Goal: Information Seeking & Learning: Find specific page/section

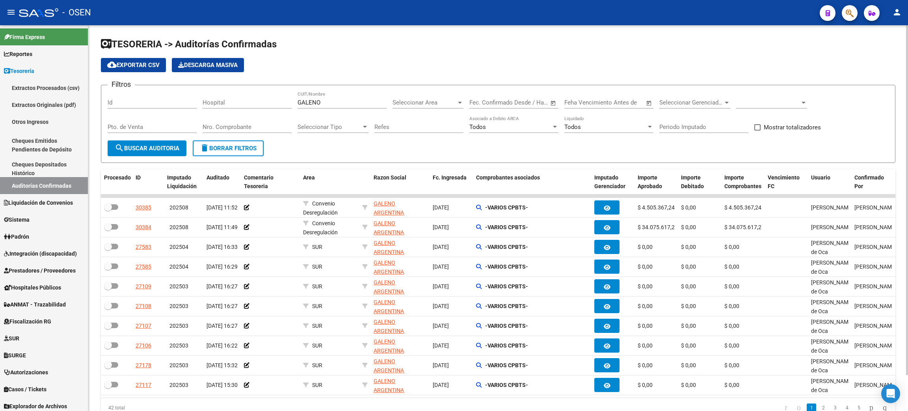
click at [231, 150] on span "delete Borrar Filtros" at bounding box center [228, 148] width 57 height 7
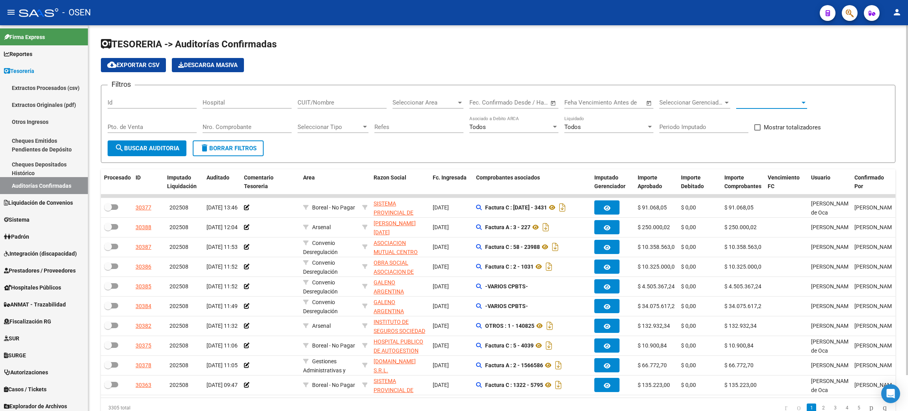
click at [771, 101] on span at bounding box center [768, 102] width 64 height 7
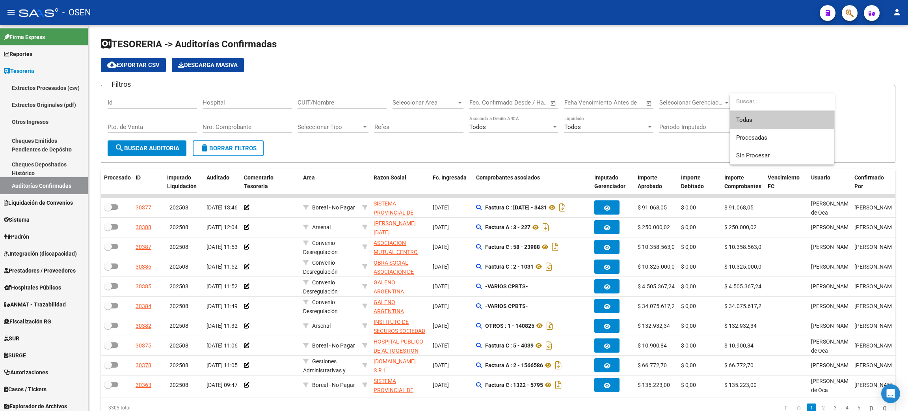
click at [757, 121] on span "Todas" at bounding box center [782, 120] width 92 height 18
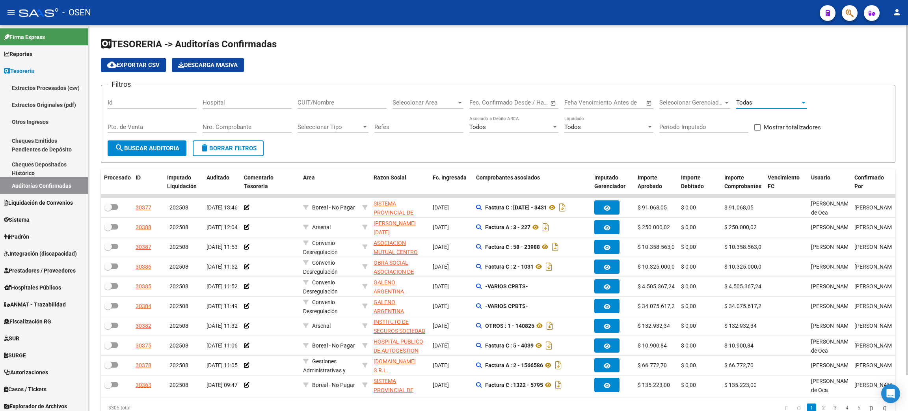
drag, startPoint x: 261, startPoint y: 132, endPoint x: 263, endPoint y: 127, distance: 5.1
click at [261, 132] on div "Nro. Comprobante" at bounding box center [247, 124] width 89 height 17
type input "2322"
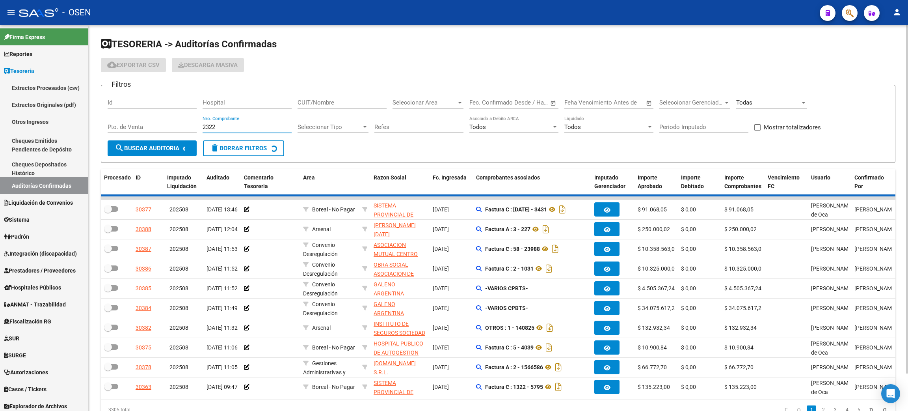
checkbox input "true"
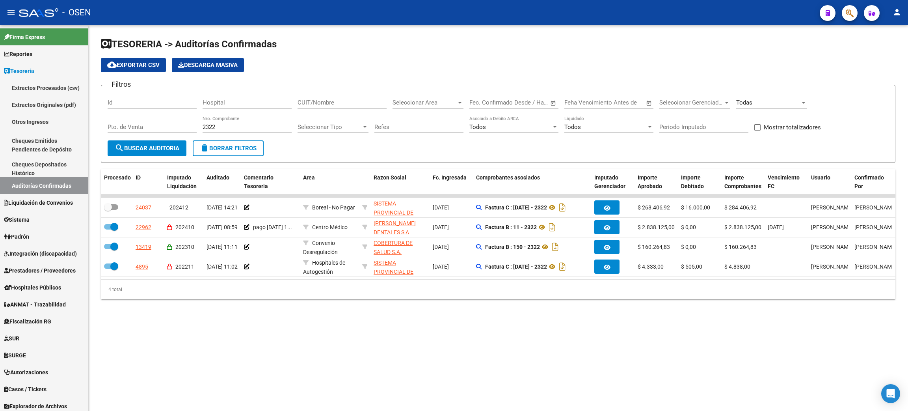
click at [540, 359] on mat-sidenav-content "TESORERIA -> Auditorías Confirmadas cloud_download Exportar CSV Descarga Masiva…" at bounding box center [498, 218] width 820 height 386
click at [474, 355] on mat-sidenav-content "TESORERIA -> Auditorías Confirmadas cloud_download Exportar CSV Descarga Masiva…" at bounding box center [498, 218] width 820 height 386
click at [511, 299] on div "4 total" at bounding box center [498, 290] width 795 height 20
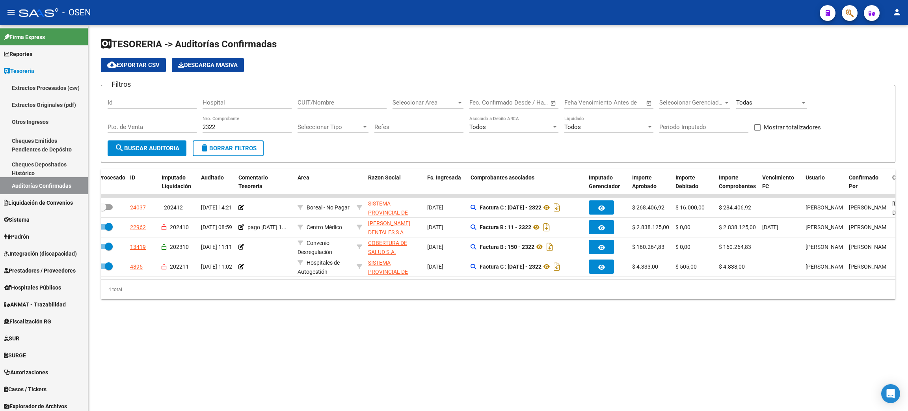
click at [562, 344] on mat-sidenav-content "TESORERIA -> Auditorías Confirmadas cloud_download Exportar CSV Descarga Masiva…" at bounding box center [498, 218] width 820 height 386
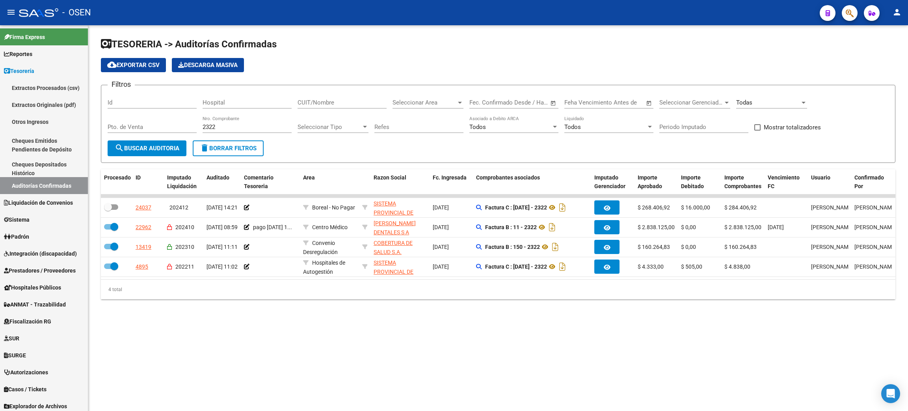
drag, startPoint x: 561, startPoint y: 340, endPoint x: 541, endPoint y: 321, distance: 28.2
click at [559, 339] on mat-sidenav-content "TESORERIA -> Auditorías Confirmadas cloud_download Exportar CSV Descarga Masiva…" at bounding box center [498, 218] width 820 height 386
click at [215, 116] on div "2322 Nro. Comprobante" at bounding box center [247, 124] width 89 height 17
drag, startPoint x: 221, startPoint y: 125, endPoint x: 173, endPoint y: 125, distance: 47.7
click at [173, 125] on div "Filtros Id Hospital CUIT/Nombre Seleccionar Area Seleccionar Area Start date – …" at bounding box center [498, 115] width 781 height 49
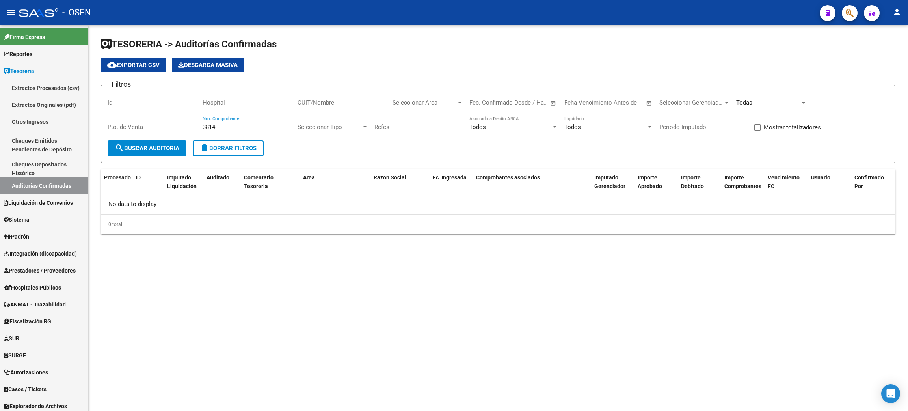
type input "3814"
drag, startPoint x: 28, startPoint y: 275, endPoint x: 422, endPoint y: 124, distance: 422.3
click at [28, 275] on link "Prestadores / Proveedores" at bounding box center [44, 270] width 88 height 17
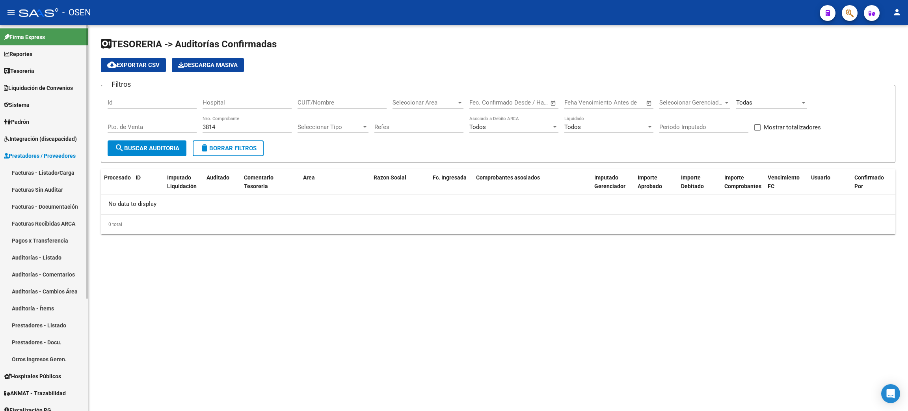
click at [58, 170] on link "Facturas - Listado/Carga" at bounding box center [44, 172] width 88 height 17
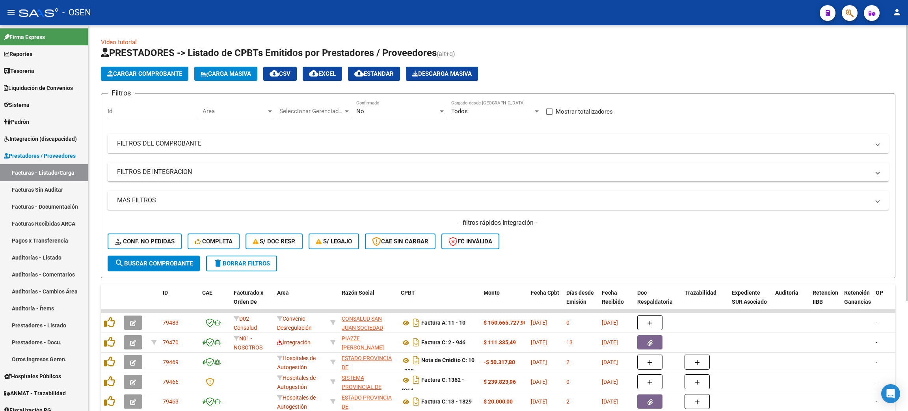
click at [387, 110] on div "No" at bounding box center [397, 111] width 82 height 7
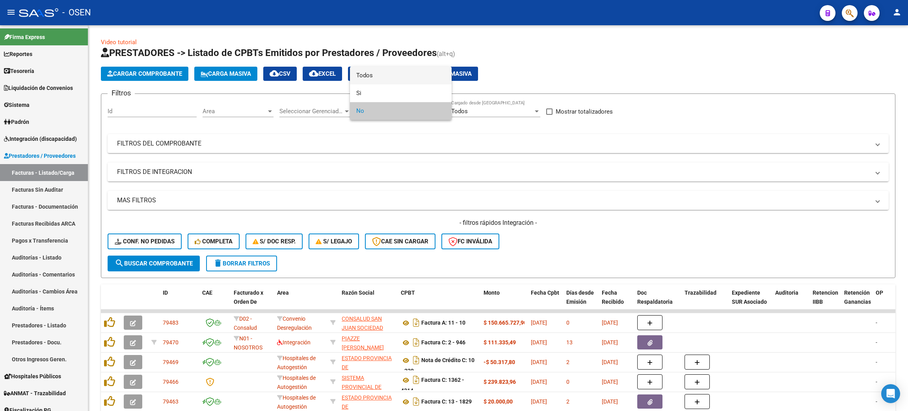
click at [362, 75] on span "Todos" at bounding box center [400, 76] width 89 height 18
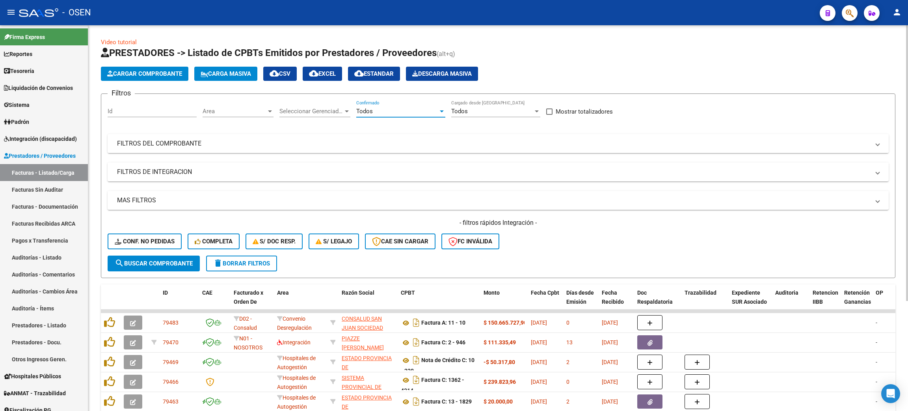
click at [209, 142] on mat-panel-title "FILTROS DEL COMPROBANTE" at bounding box center [493, 143] width 753 height 9
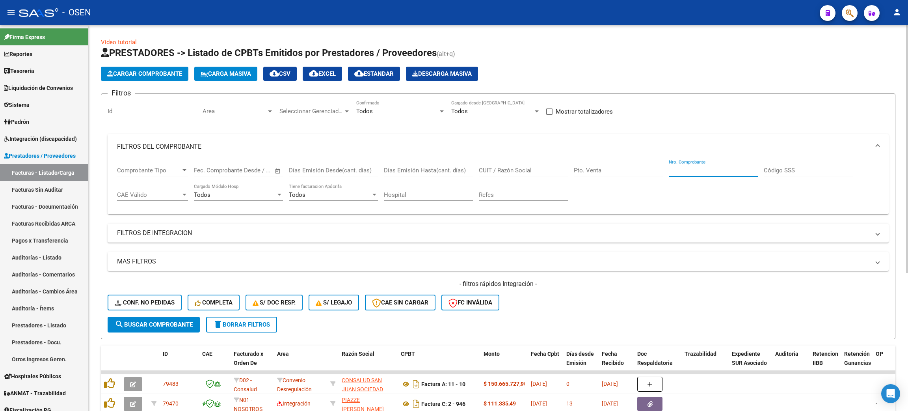
click at [712, 171] on input "Nro. Comprobante" at bounding box center [713, 170] width 89 height 7
type input "222"
click at [139, 321] on span "search Buscar Comprobante" at bounding box center [154, 324] width 78 height 7
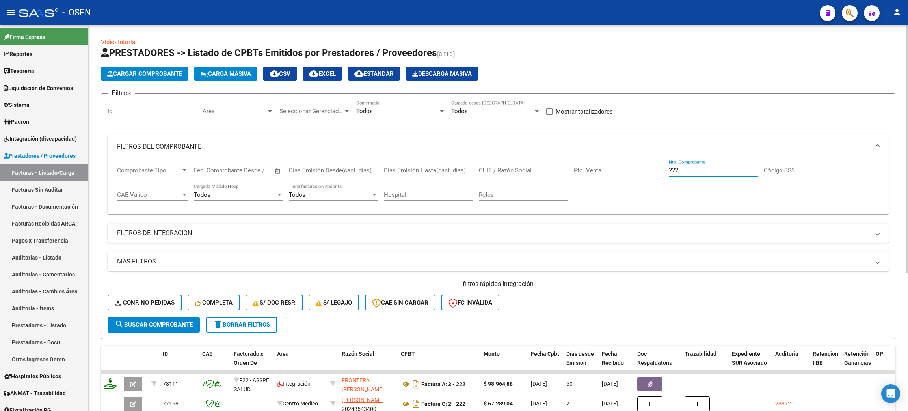
drag, startPoint x: 688, startPoint y: 172, endPoint x: 642, endPoint y: 169, distance: 46.3
click at [642, 169] on div "Comprobante Tipo Comprobante Tipo Start date – End date Fec. Comprobante Desde …" at bounding box center [498, 183] width 762 height 49
click at [499, 172] on input "CUIT / Razón Social" at bounding box center [523, 170] width 89 height 7
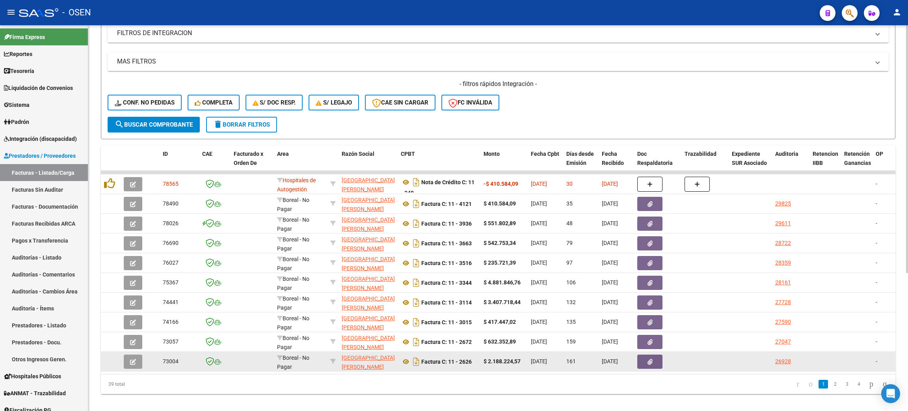
scroll to position [216, 0]
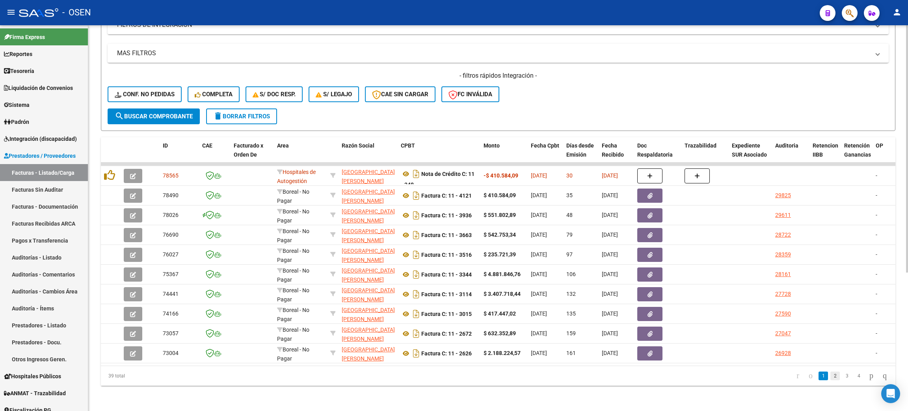
type input "san [PERSON_NAME]"
click at [831, 378] on link "2" at bounding box center [835, 375] width 9 height 9
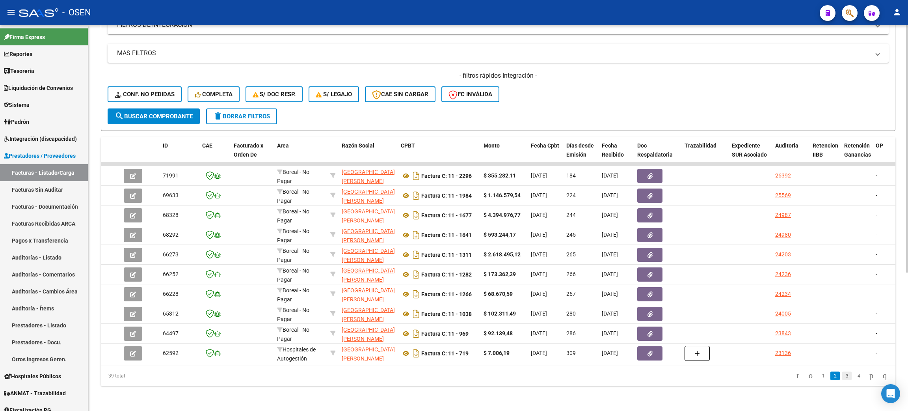
click at [842, 380] on link "3" at bounding box center [846, 375] width 9 height 9
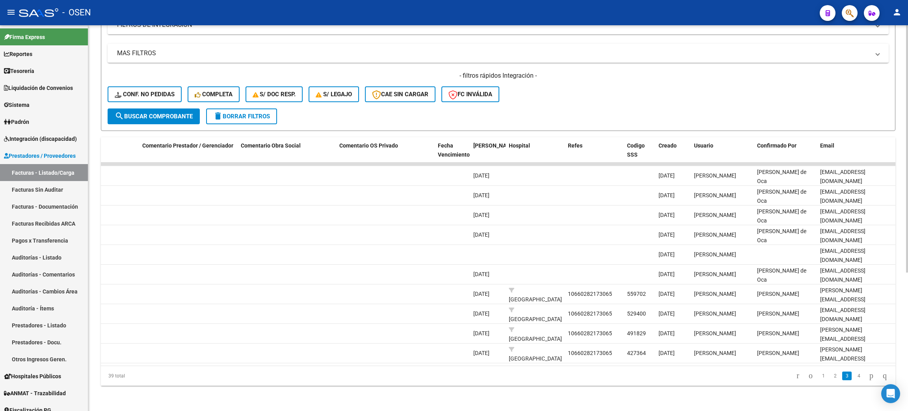
scroll to position [0, 0]
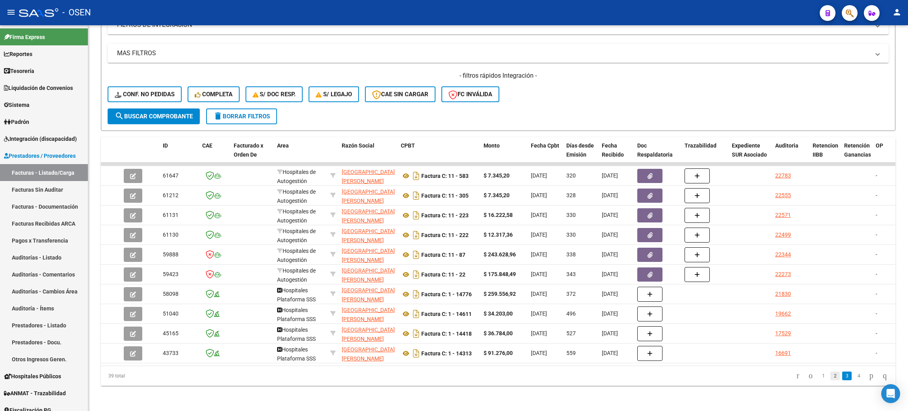
click at [831, 378] on link "2" at bounding box center [835, 375] width 9 height 9
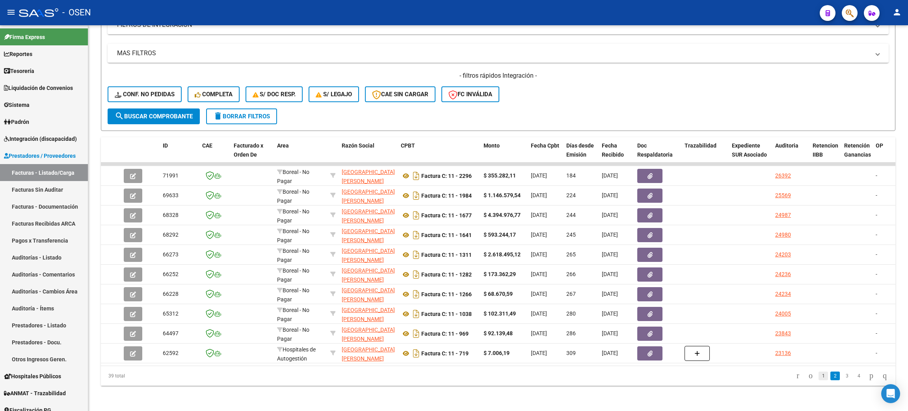
click at [819, 371] on link "1" at bounding box center [823, 375] width 9 height 9
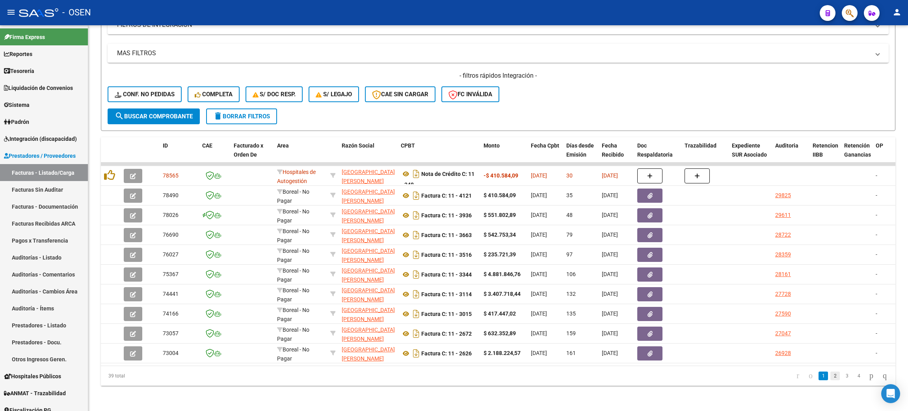
click at [831, 378] on link "2" at bounding box center [835, 375] width 9 height 9
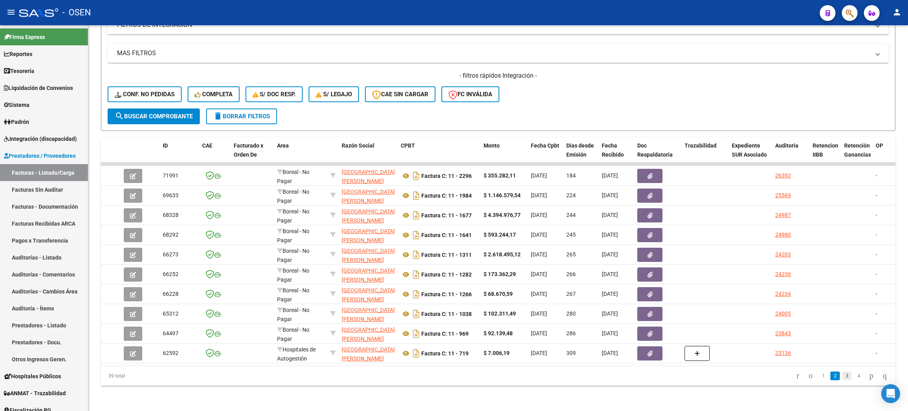
click at [842, 378] on link "3" at bounding box center [846, 375] width 9 height 9
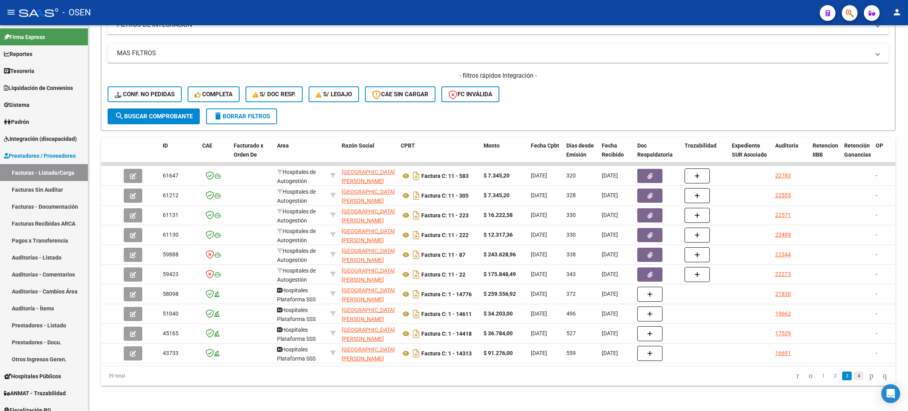
click at [854, 376] on link "4" at bounding box center [858, 375] width 9 height 9
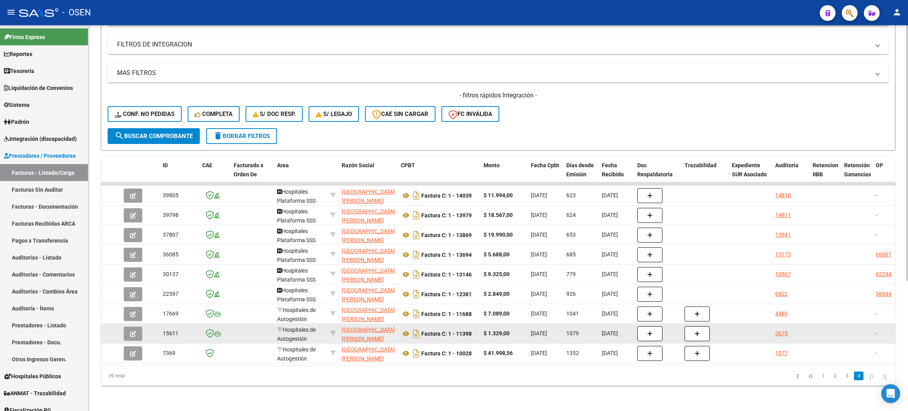
scroll to position [196, 0]
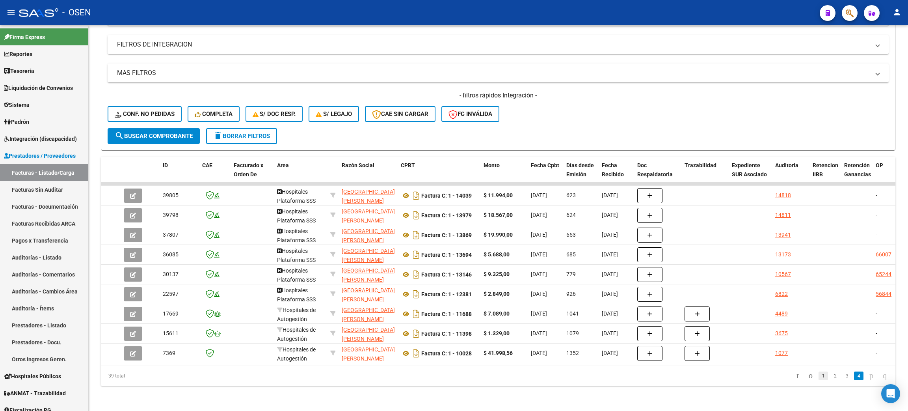
click at [819, 375] on link "1" at bounding box center [823, 375] width 9 height 9
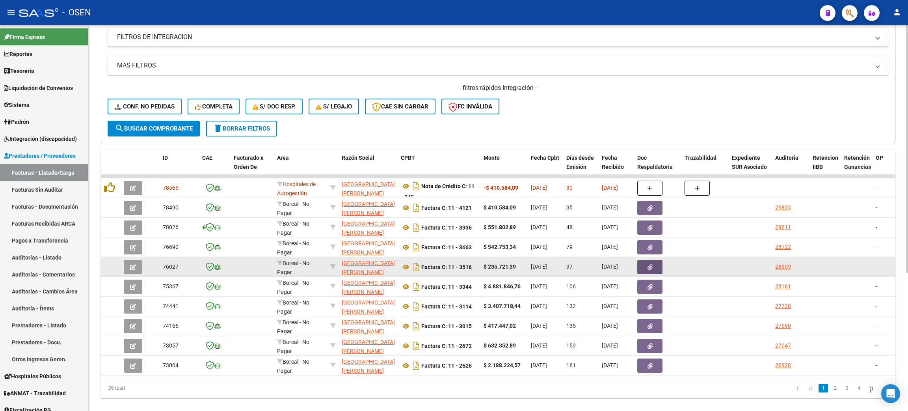
click at [640, 268] on button "button" at bounding box center [649, 267] width 25 height 14
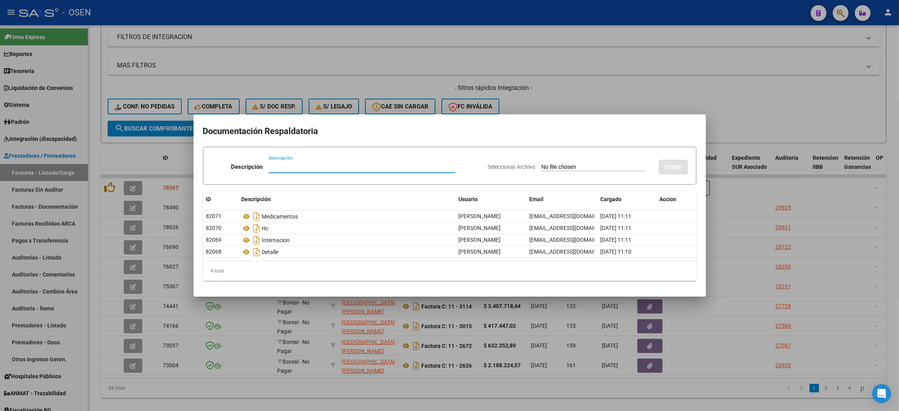
click at [608, 401] on div at bounding box center [449, 205] width 899 height 411
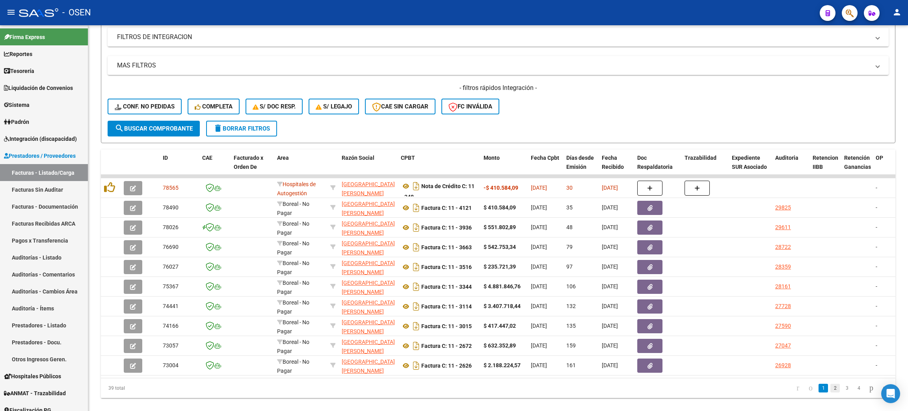
click at [831, 392] on link "2" at bounding box center [835, 388] width 9 height 9
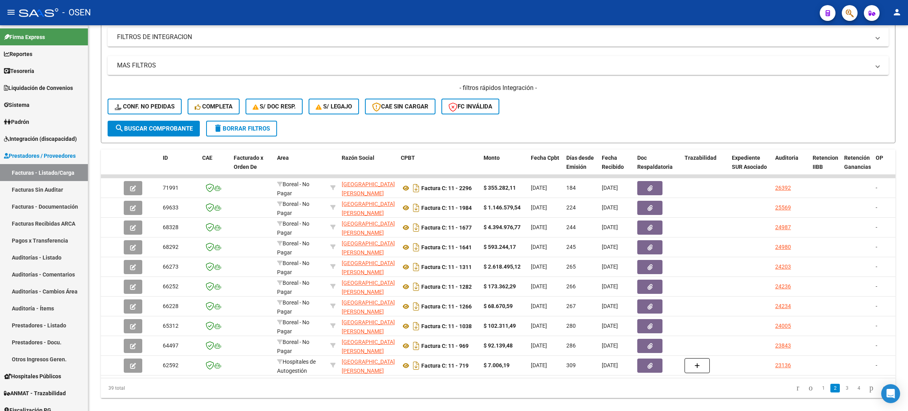
drag, startPoint x: 474, startPoint y: 393, endPoint x: 419, endPoint y: 398, distance: 55.1
click at [419, 395] on datatable-pager "1 2 3 4" at bounding box center [578, 387] width 630 height 13
click at [819, 392] on link "1" at bounding box center [823, 388] width 9 height 9
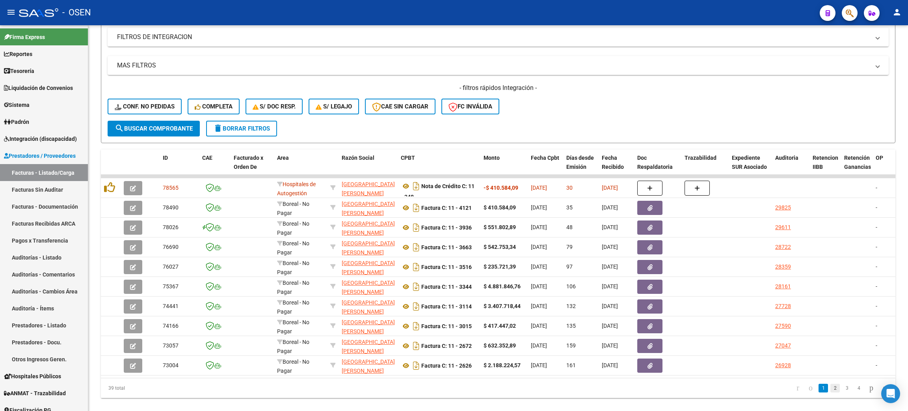
click at [831, 392] on link "2" at bounding box center [835, 388] width 9 height 9
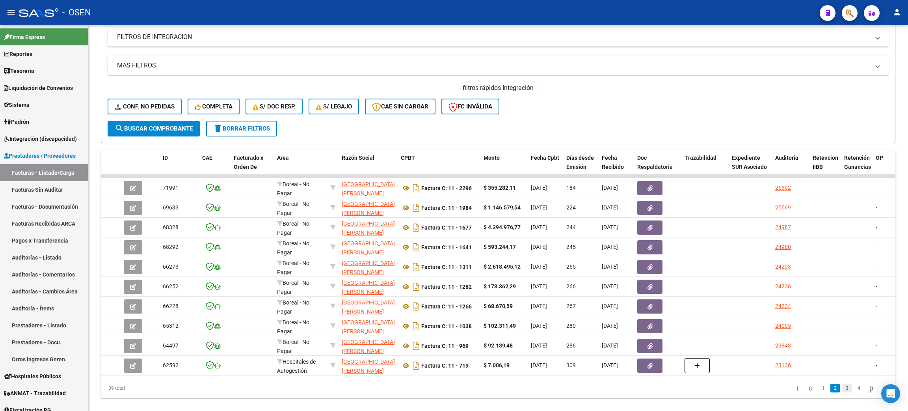
click at [842, 392] on link "3" at bounding box center [846, 388] width 9 height 9
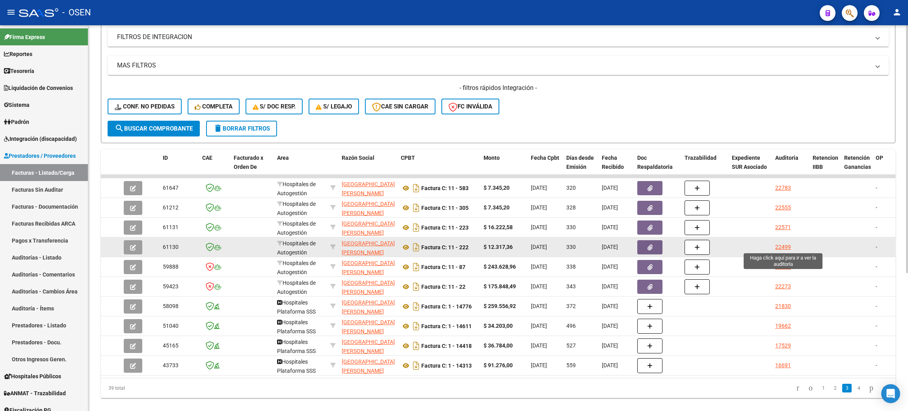
click at [779, 244] on div "22499" at bounding box center [783, 246] width 16 height 9
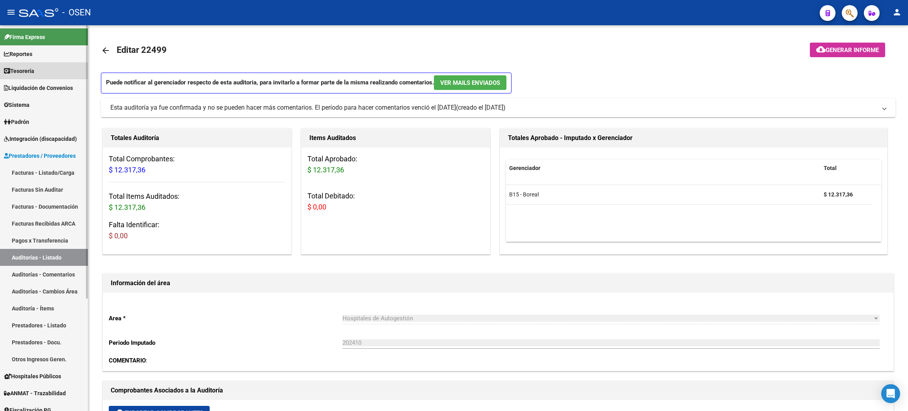
click at [34, 74] on span "Tesorería" at bounding box center [19, 71] width 30 height 9
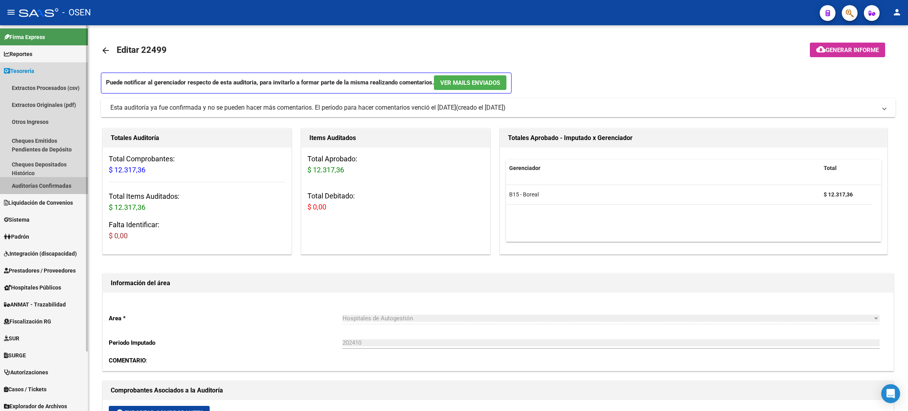
click at [63, 180] on link "Auditorías Confirmadas" at bounding box center [44, 185] width 88 height 17
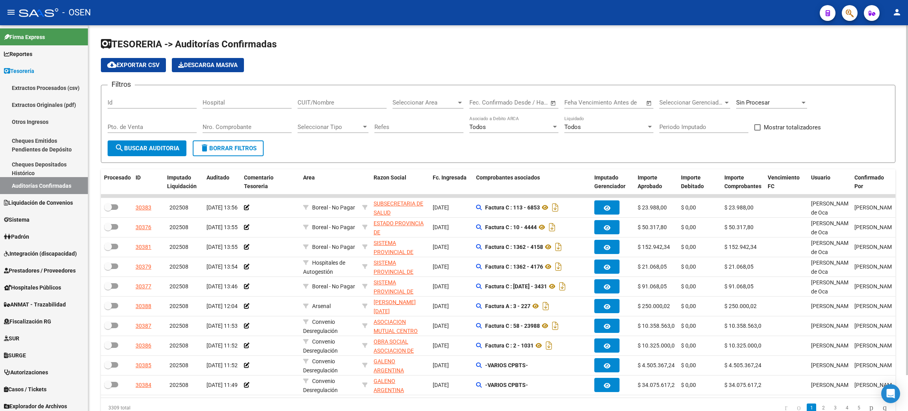
click at [777, 99] on div "Sin Procesar" at bounding box center [768, 102] width 64 height 7
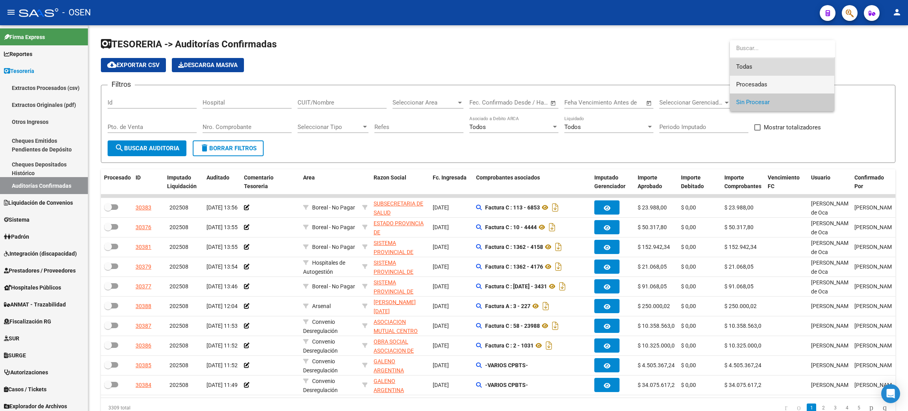
click at [760, 75] on span "Todas" at bounding box center [782, 67] width 92 height 18
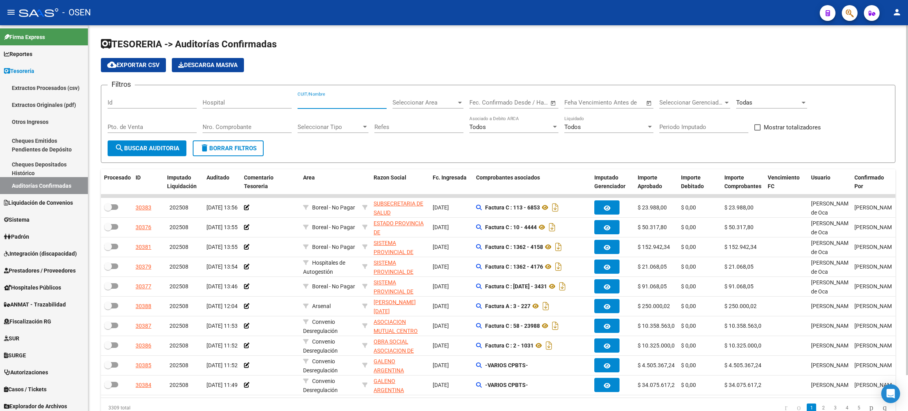
click at [322, 101] on input "CUIT/Nombre" at bounding box center [342, 102] width 89 height 7
type input "san [PERSON_NAME]"
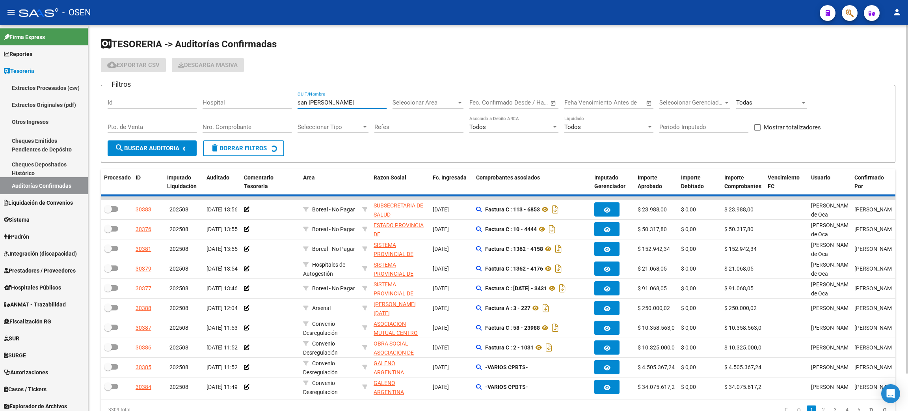
checkbox input "true"
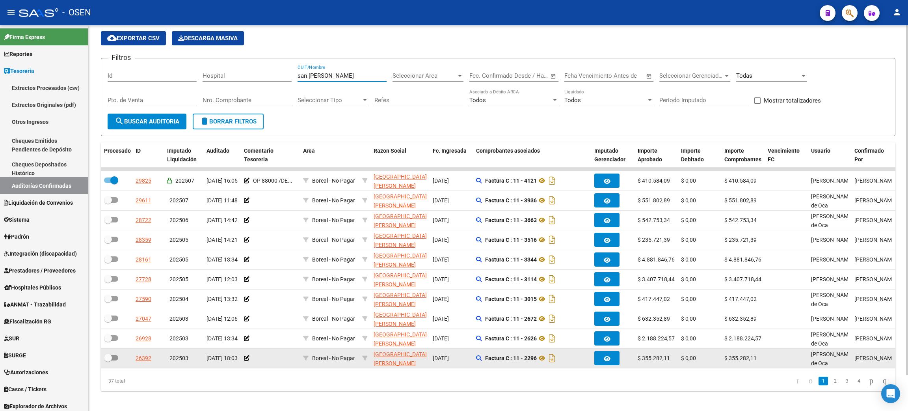
scroll to position [39, 0]
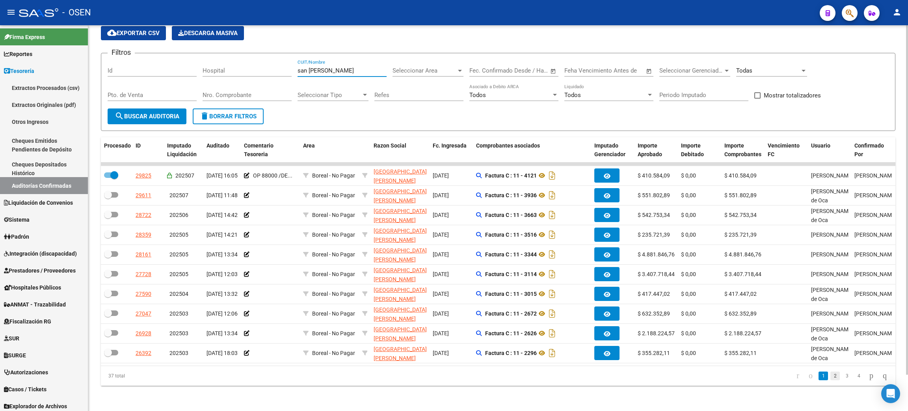
type input "san [PERSON_NAME]"
click at [831, 376] on link "2" at bounding box center [835, 375] width 9 height 9
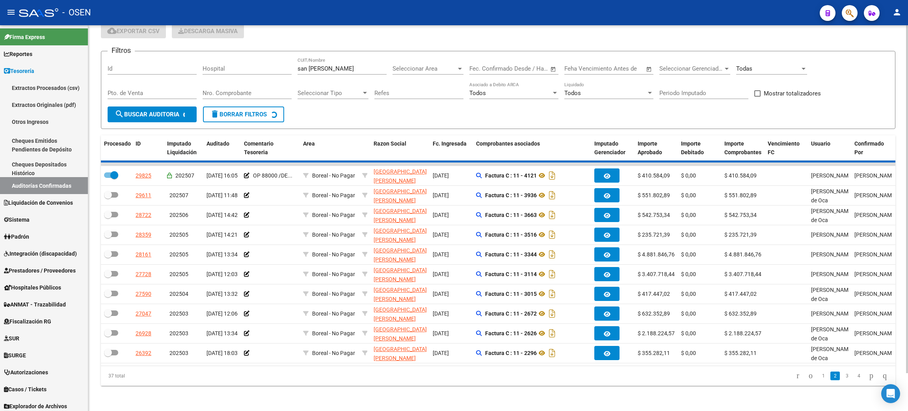
checkbox input "false"
checkbox input "true"
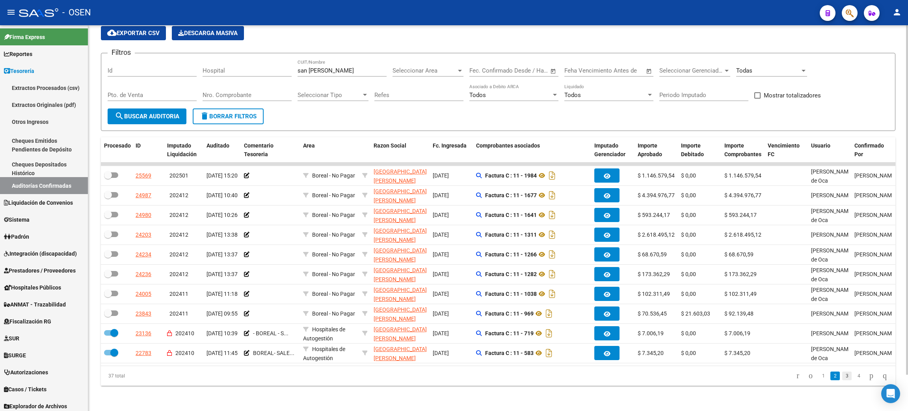
click at [842, 376] on link "3" at bounding box center [846, 375] width 9 height 9
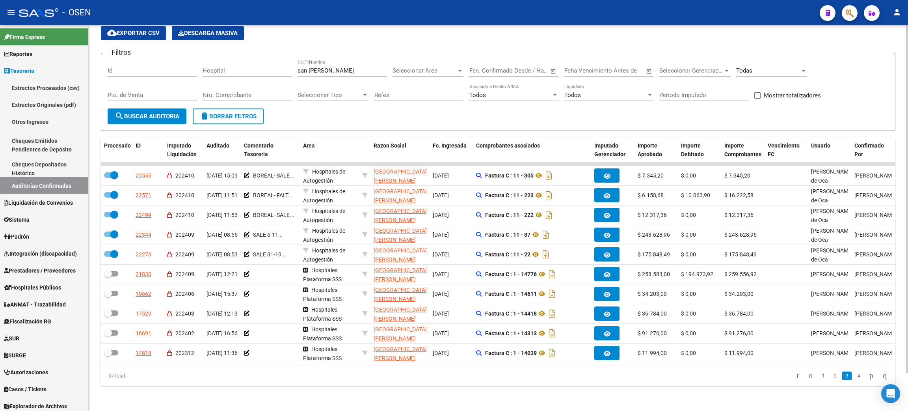
checkbox input "true"
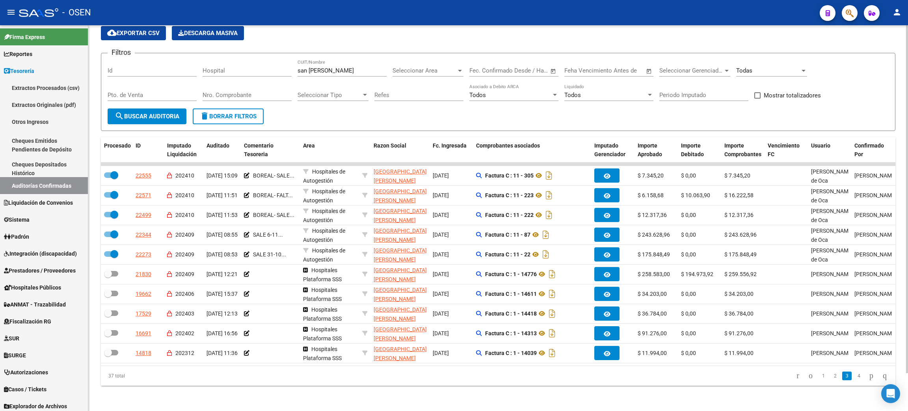
checkbox input "false"
click at [155, 382] on div "37 total" at bounding box center [180, 376] width 158 height 20
click at [565, 400] on div "TESORERIA -> Auditorías Confirmadas cloud_download Exportar CSV Descarga Masiva…" at bounding box center [498, 201] width 820 height 417
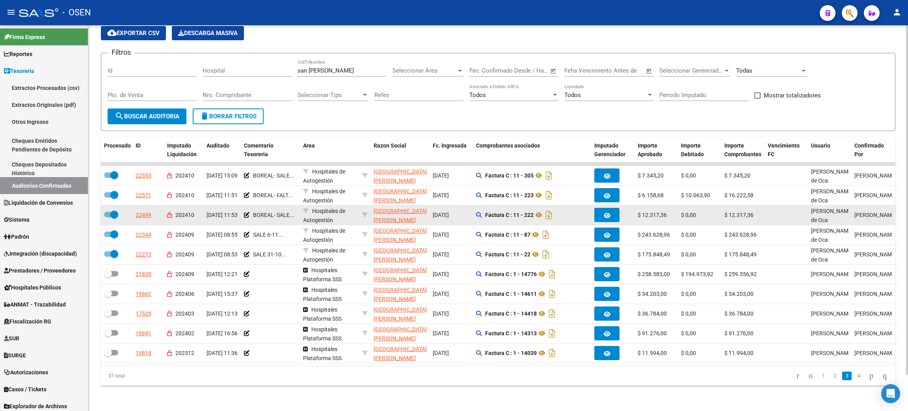
click at [386, 207] on app-link-go-to "[GEOGRAPHIC_DATA][PERSON_NAME]" at bounding box center [400, 216] width 53 height 18
click at [386, 208] on span "[GEOGRAPHIC_DATA][PERSON_NAME]" at bounding box center [400, 215] width 53 height 15
type textarea "30999275474"
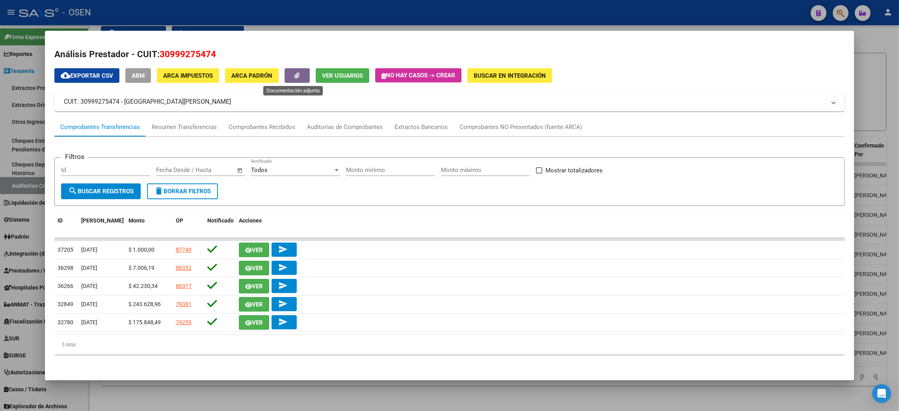
click at [295, 77] on icon "button" at bounding box center [297, 76] width 5 height 6
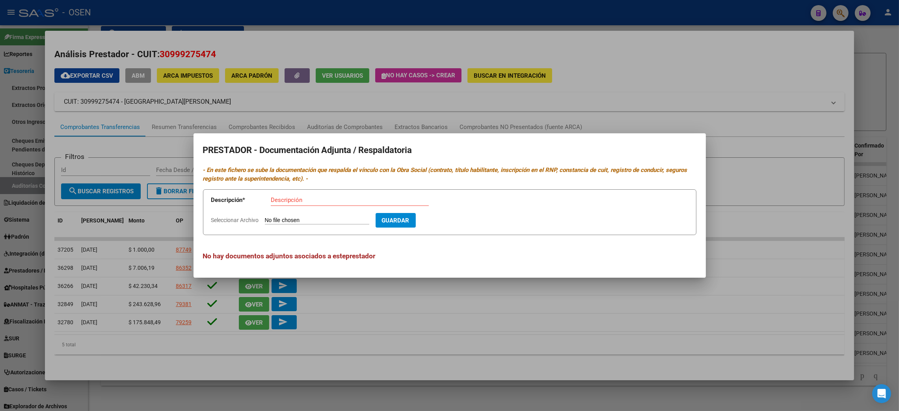
click at [156, 363] on div at bounding box center [449, 205] width 899 height 411
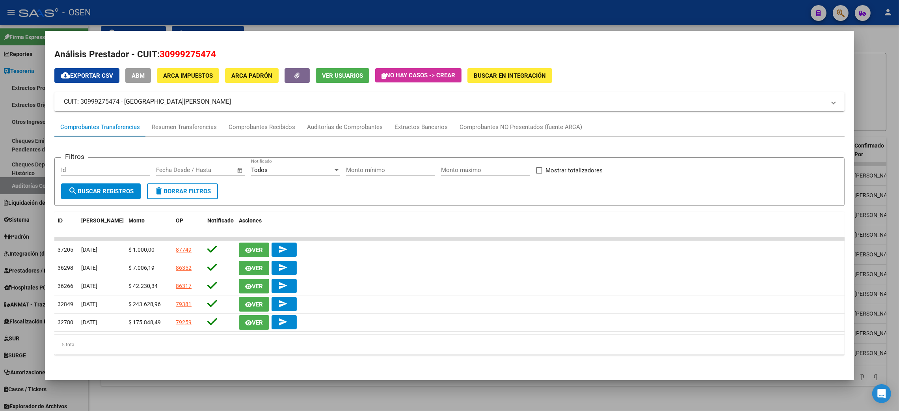
drag, startPoint x: 158, startPoint y: 54, endPoint x: 222, endPoint y: 54, distance: 64.3
click at [222, 54] on h2 "Análisis Prestador - CUIT: 30999275474" at bounding box center [449, 54] width 790 height 13
copy span "30999275474"
click at [467, 387] on div at bounding box center [449, 205] width 899 height 411
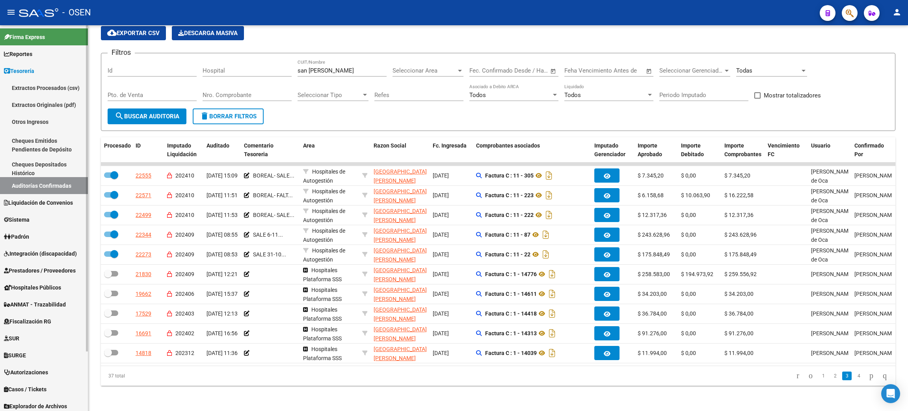
drag, startPoint x: 26, startPoint y: 65, endPoint x: 74, endPoint y: 67, distance: 48.1
click at [27, 67] on span "Tesorería" at bounding box center [19, 71] width 30 height 9
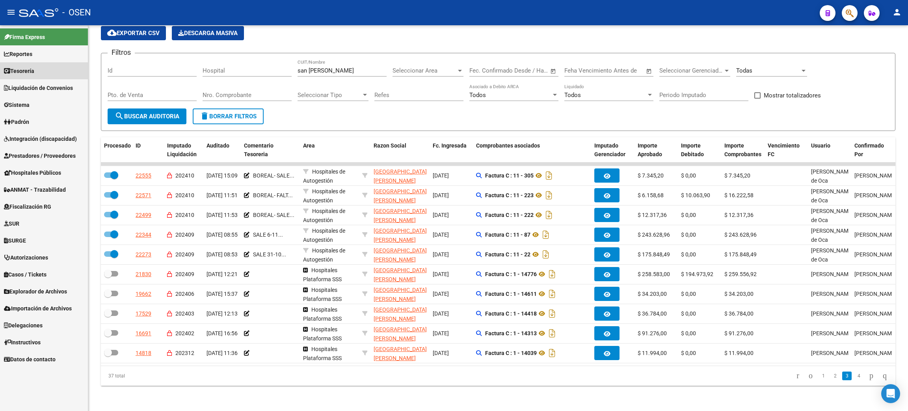
click at [67, 75] on link "Tesorería" at bounding box center [44, 70] width 88 height 17
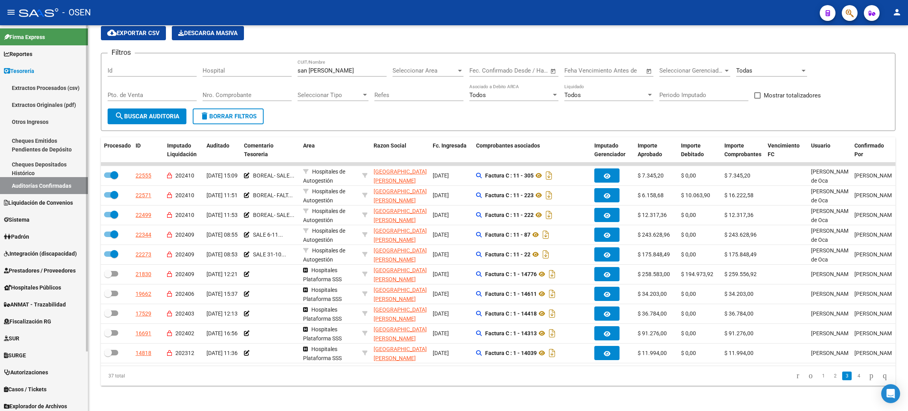
click at [81, 189] on link "Auditorías Confirmadas" at bounding box center [44, 185] width 88 height 17
click at [228, 113] on span "delete Borrar Filtros" at bounding box center [228, 116] width 57 height 7
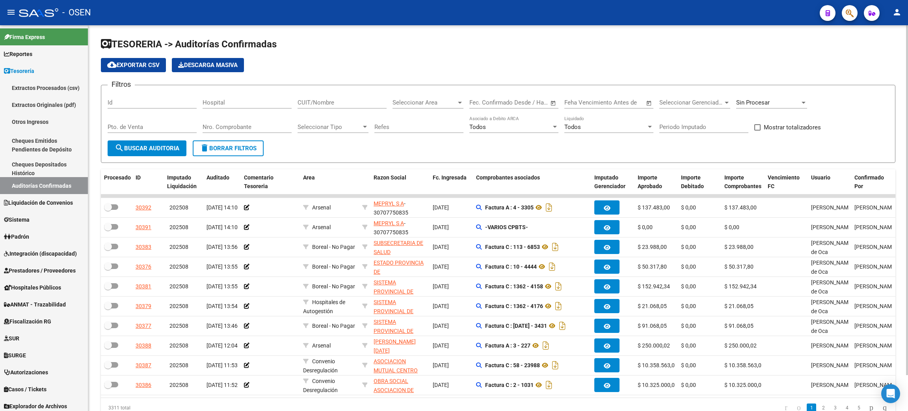
click at [328, 102] on input "CUIT/Nombre" at bounding box center [342, 102] width 89 height 7
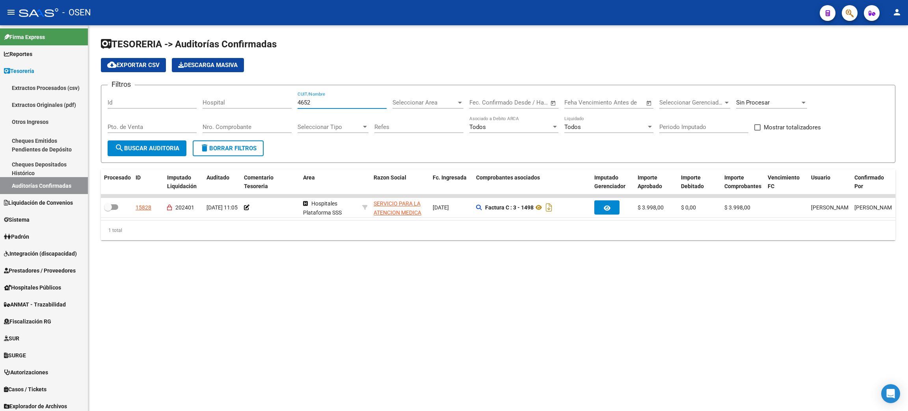
type input "4652"
click at [742, 99] on span "Sin Procesar" at bounding box center [753, 102] width 34 height 7
click at [752, 81] on span "Procesadas" at bounding box center [751, 84] width 31 height 7
click at [121, 148] on mat-icon "search" at bounding box center [119, 147] width 9 height 9
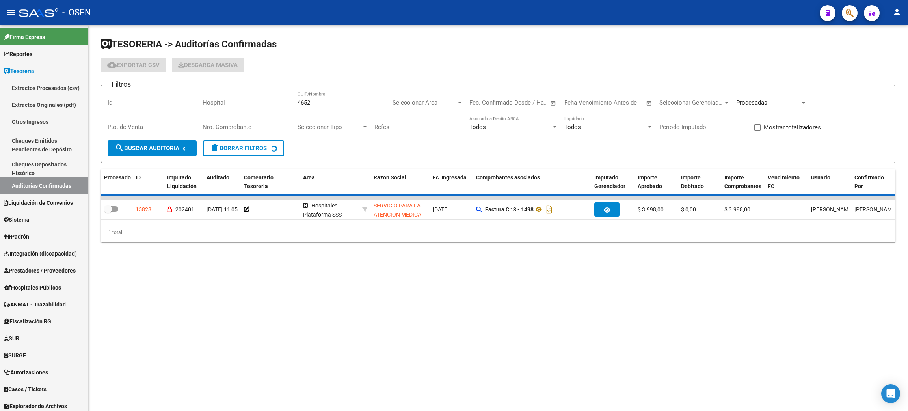
checkbox input "true"
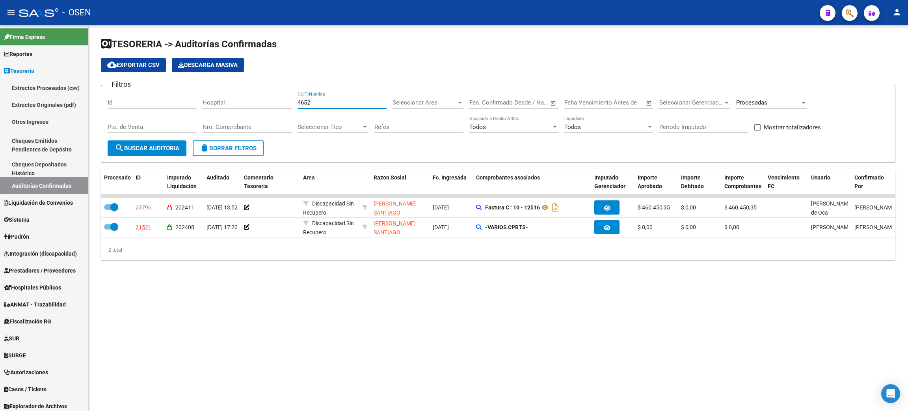
drag, startPoint x: 328, startPoint y: 102, endPoint x: 260, endPoint y: 97, distance: 68.4
click at [260, 97] on div "Filtros Id Hospital 4652 CUIT/Nombre Seleccionar Area Seleccionar Area Start da…" at bounding box center [498, 115] width 781 height 49
click at [786, 101] on div "Procesadas" at bounding box center [768, 102] width 64 height 7
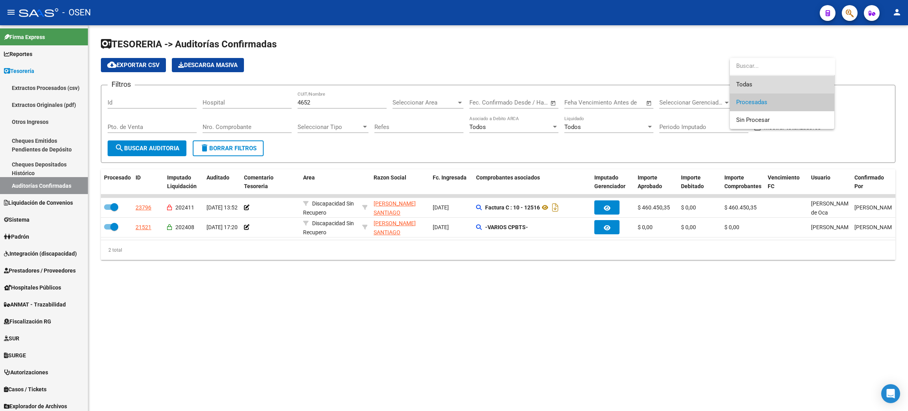
click at [770, 89] on span "Todas" at bounding box center [782, 85] width 92 height 18
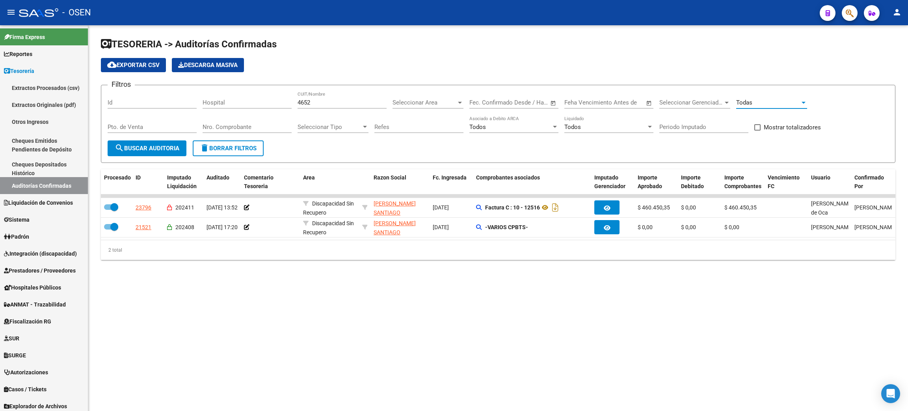
click at [157, 147] on span "search Buscar Auditoria" at bounding box center [147, 148] width 65 height 7
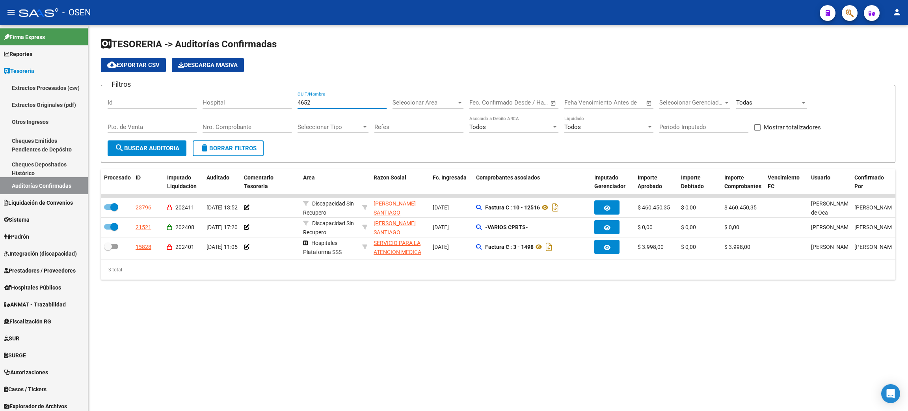
drag, startPoint x: 297, startPoint y: 100, endPoint x: 280, endPoint y: 98, distance: 17.5
click at [280, 99] on div "Filtros Id Hospital 4652 CUIT/Nombre Seleccionar Area Seleccionar Area Start da…" at bounding box center [498, 115] width 781 height 49
click at [257, 127] on input "Nro. Comprobante" at bounding box center [247, 126] width 89 height 7
type input "4652"
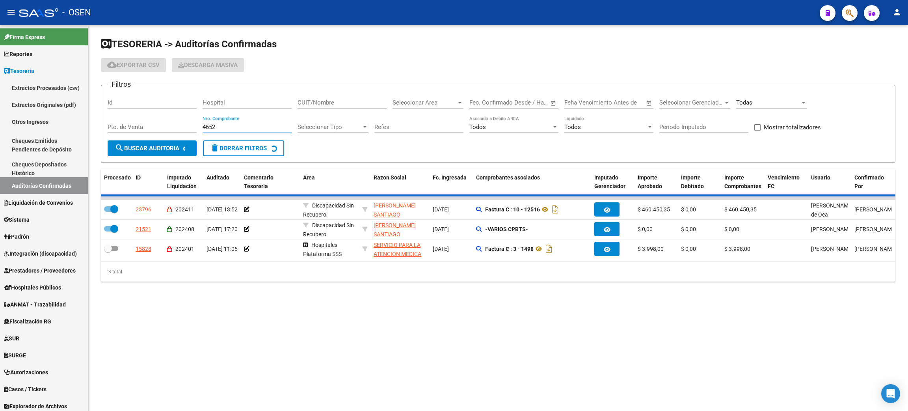
checkbox input "false"
checkbox input "true"
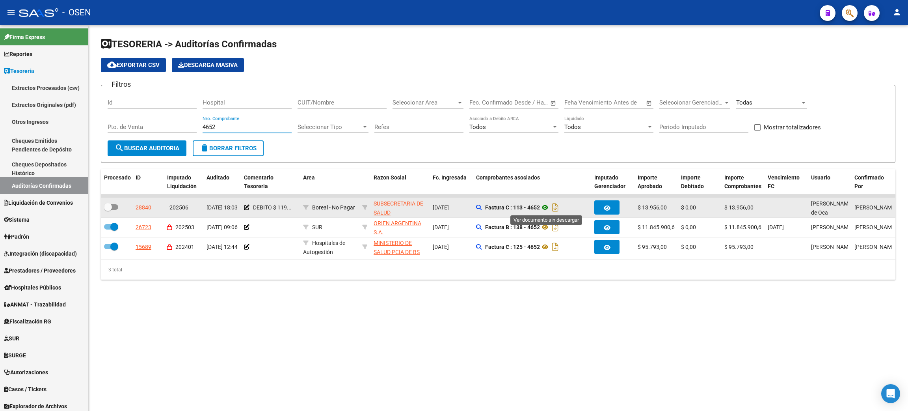
type input "4652"
click at [547, 207] on icon at bounding box center [545, 207] width 10 height 9
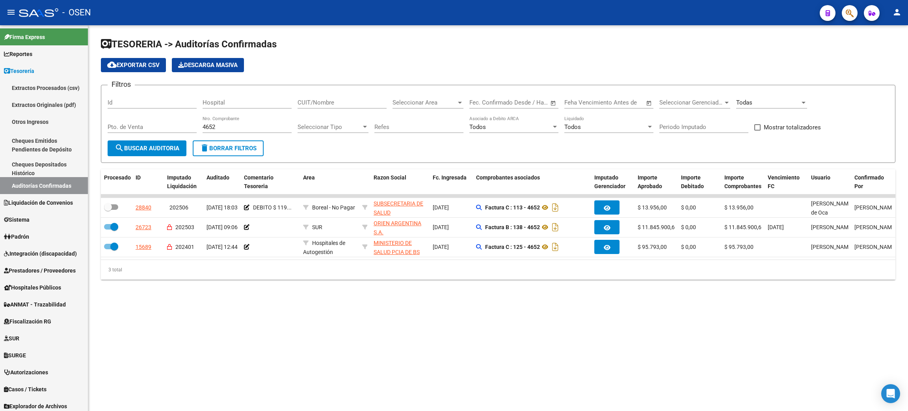
click at [244, 148] on span "delete Borrar Filtros" at bounding box center [228, 148] width 57 height 7
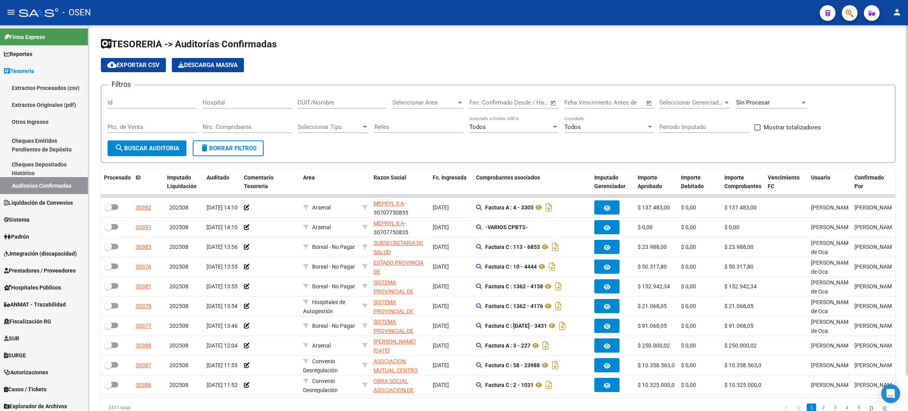
click at [328, 99] on input "CUIT/Nombre" at bounding box center [342, 102] width 89 height 7
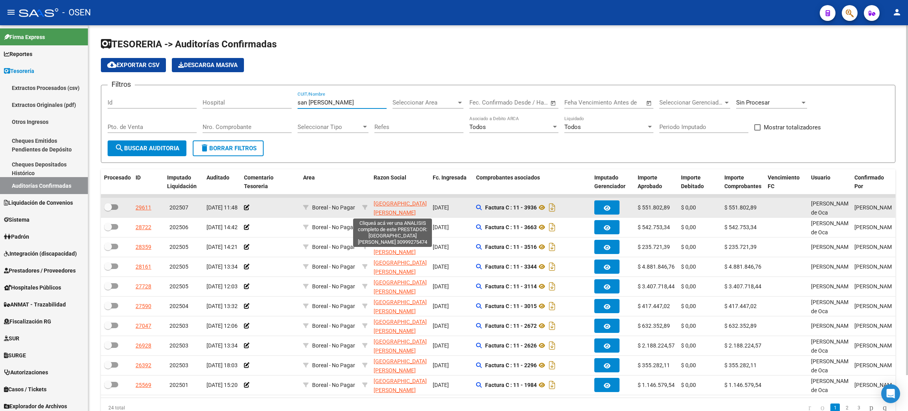
type input "san [PERSON_NAME]"
click at [392, 210] on span "[GEOGRAPHIC_DATA][PERSON_NAME]" at bounding box center [400, 207] width 53 height 15
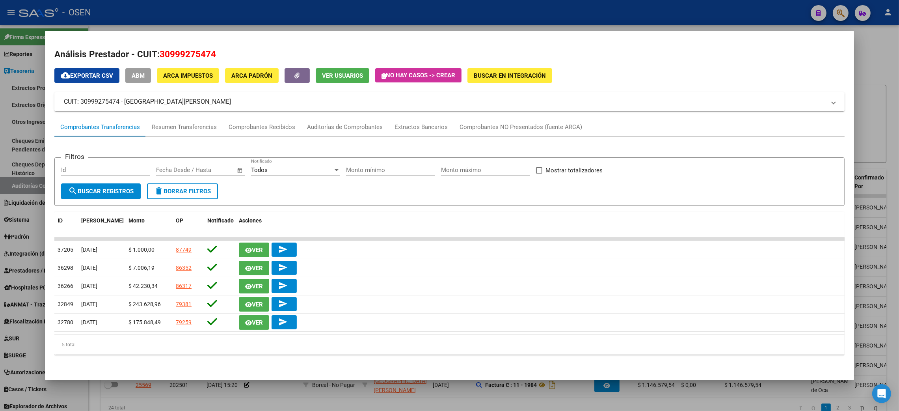
click at [881, 62] on div at bounding box center [449, 205] width 899 height 411
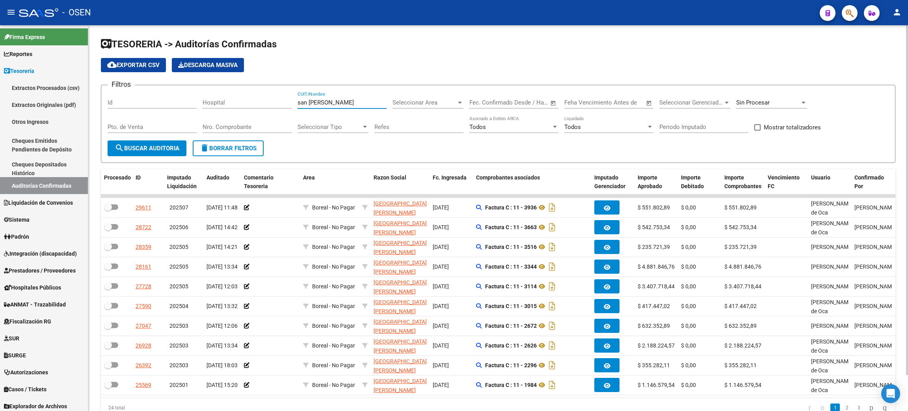
drag, startPoint x: 339, startPoint y: 103, endPoint x: 266, endPoint y: 99, distance: 73.4
click at [266, 99] on div "Filtros Id Hospital [GEOGRAPHIC_DATA][PERSON_NAME] CUIT/Nombre Seleccionar Area…" at bounding box center [498, 115] width 781 height 49
click at [244, 121] on div "Nro. Comprobante" at bounding box center [247, 124] width 89 height 17
paste input "159854"
type input "159854"
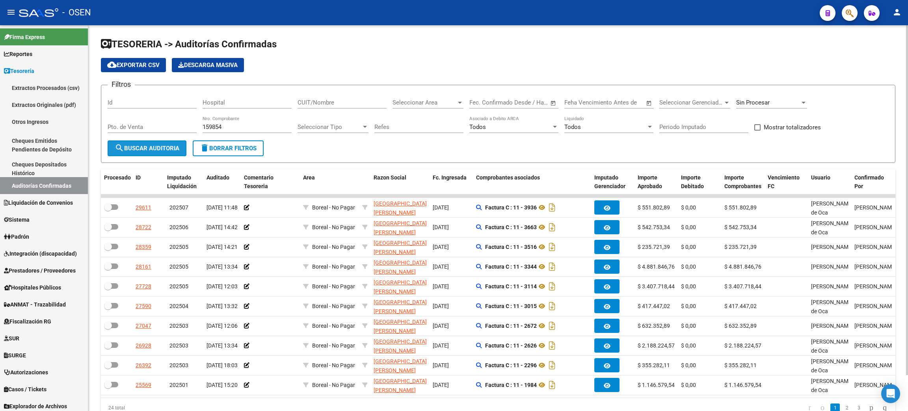
click at [162, 147] on span "search Buscar Auditoria" at bounding box center [147, 148] width 65 height 7
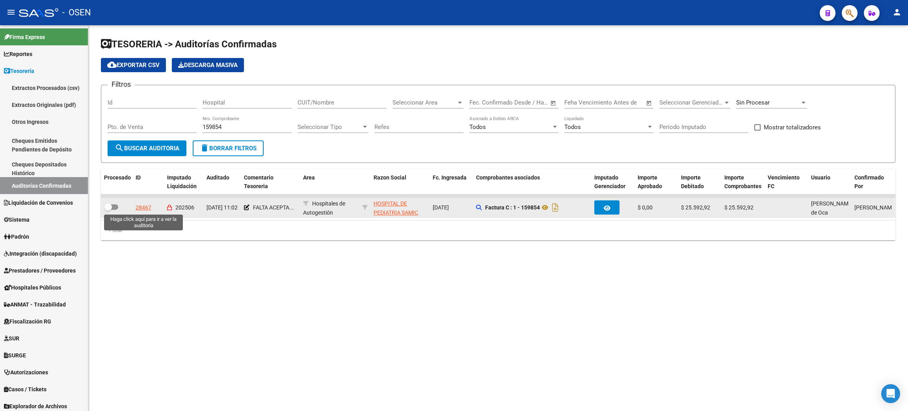
click at [144, 207] on div "28467" at bounding box center [144, 207] width 16 height 9
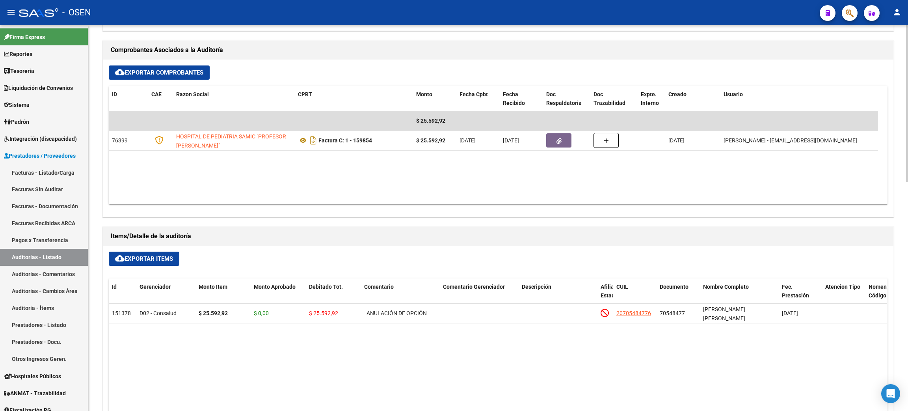
scroll to position [354, 0]
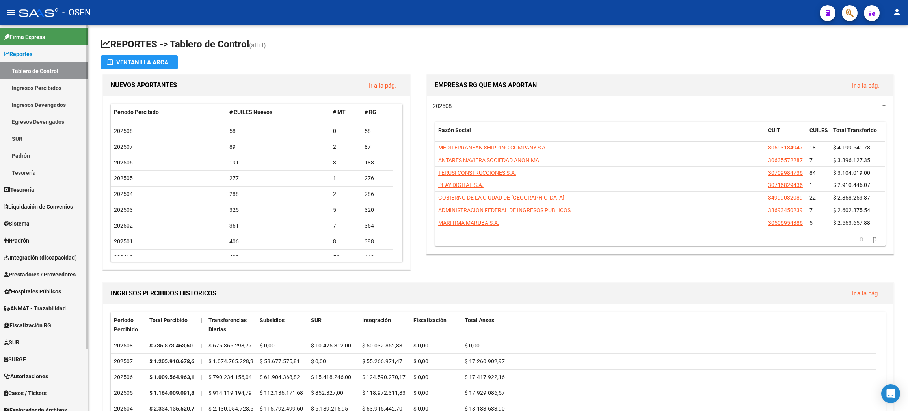
drag, startPoint x: 48, startPoint y: 190, endPoint x: 58, endPoint y: 186, distance: 11.4
click at [48, 189] on link "Tesorería" at bounding box center [44, 189] width 88 height 17
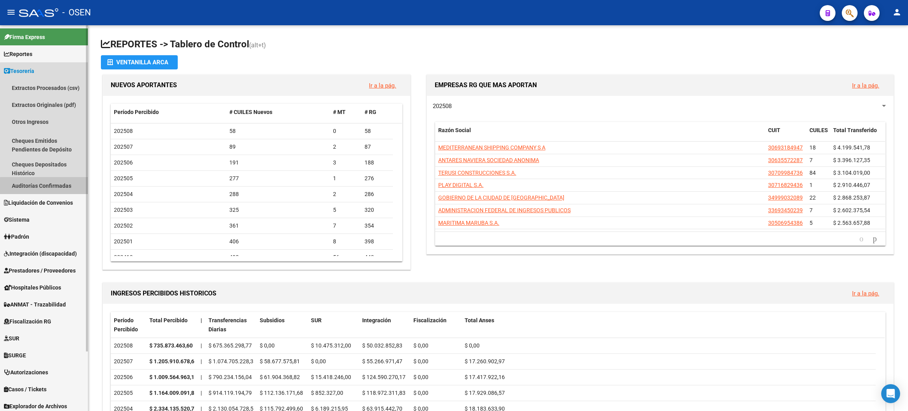
click at [54, 186] on link "Auditorías Confirmadas" at bounding box center [44, 185] width 88 height 17
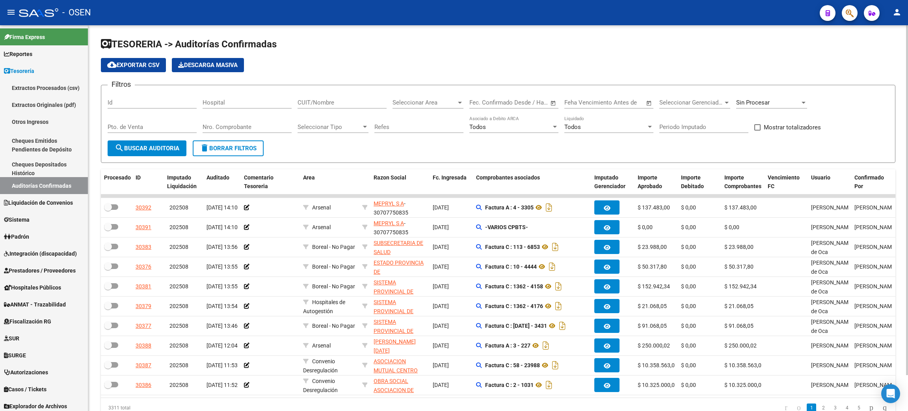
click at [345, 105] on input "CUIT/Nombre" at bounding box center [342, 102] width 89 height 7
paste input "30718615700"
type input "30718615700"
click at [177, 149] on span "search Buscar Auditoria" at bounding box center [147, 148] width 65 height 7
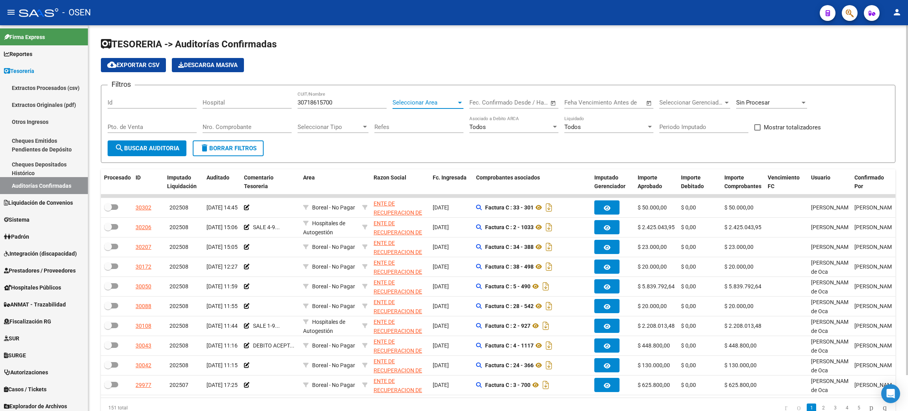
click at [438, 104] on span "Seleccionar Area" at bounding box center [425, 102] width 64 height 7
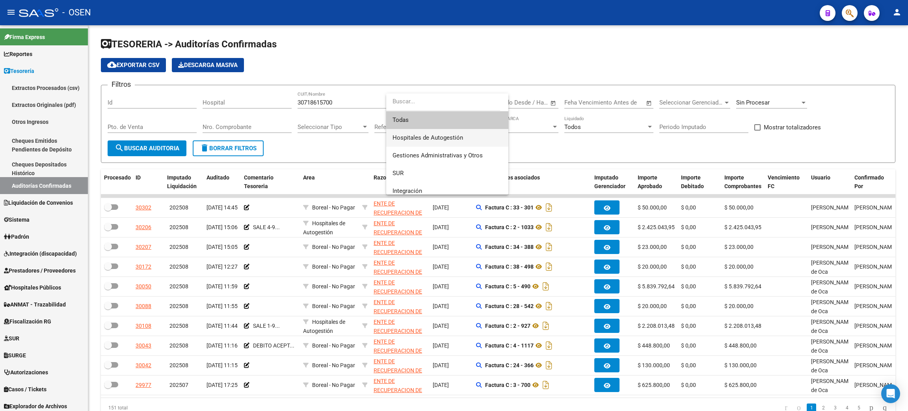
click at [440, 130] on span "Hospitales de Autogestión" at bounding box center [448, 138] width 110 height 18
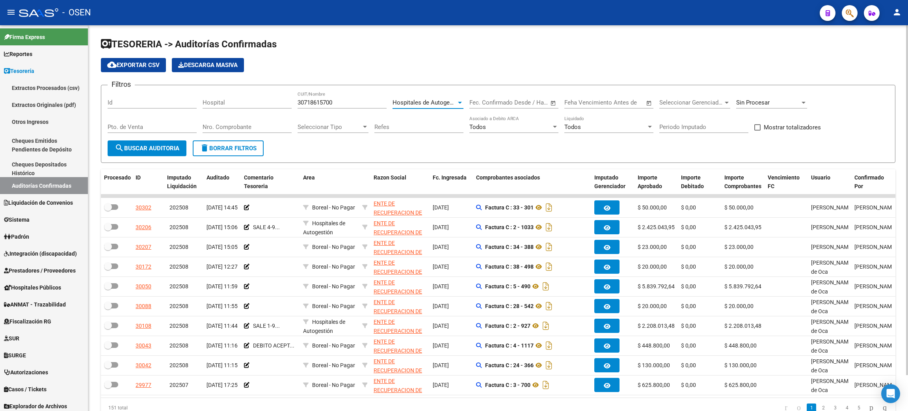
click at [153, 149] on span "search Buscar Auditoria" at bounding box center [147, 148] width 65 height 7
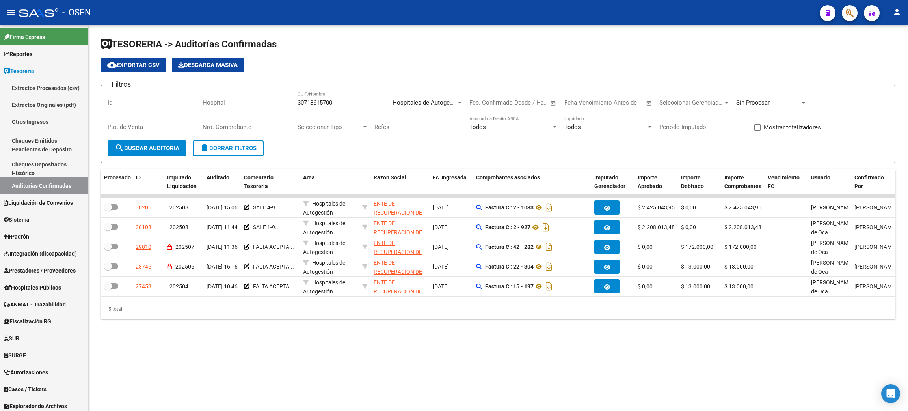
click at [499, 337] on div "TESORERIA -> Auditorías Confirmadas cloud_download Exportar CSV Descarga Masiva…" at bounding box center [498, 184] width 820 height 319
click at [214, 145] on span "delete Borrar Filtros" at bounding box center [228, 148] width 57 height 7
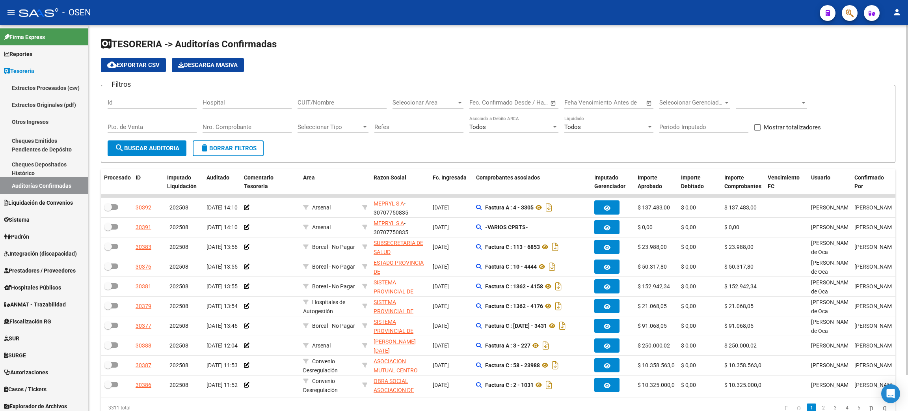
click at [228, 129] on input "Nro. Comprobante" at bounding box center [247, 126] width 89 height 7
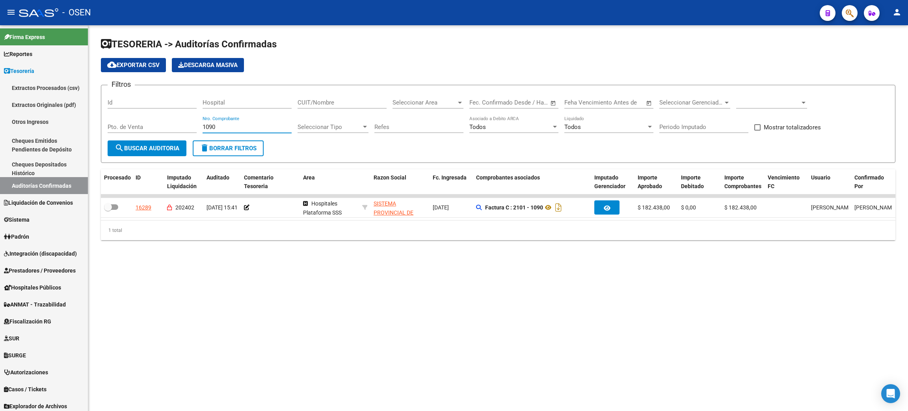
drag, startPoint x: 221, startPoint y: 127, endPoint x: 151, endPoint y: 117, distance: 70.8
click at [151, 117] on div "Filtros Id Hospital CUIT/Nombre Seleccionar Area Seleccionar Area Start date – …" at bounding box center [498, 115] width 781 height 49
type input "1090"
click at [39, 273] on span "Prestadores / Proveedores" at bounding box center [40, 270] width 72 height 9
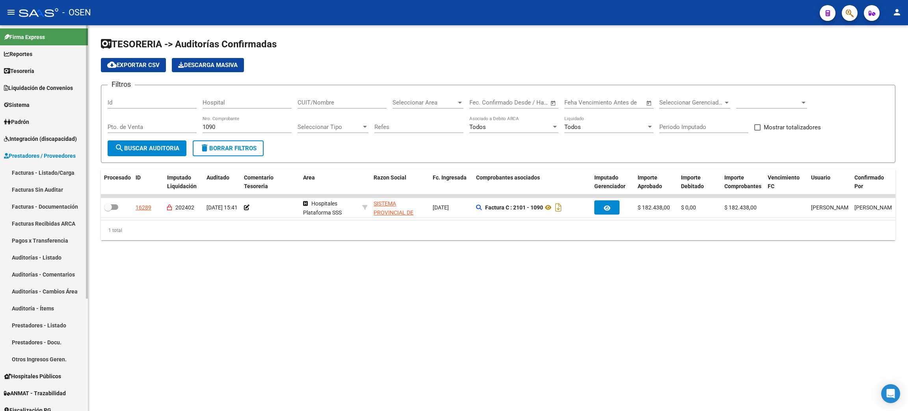
click at [31, 224] on link "Facturas Recibidas ARCA" at bounding box center [44, 223] width 88 height 17
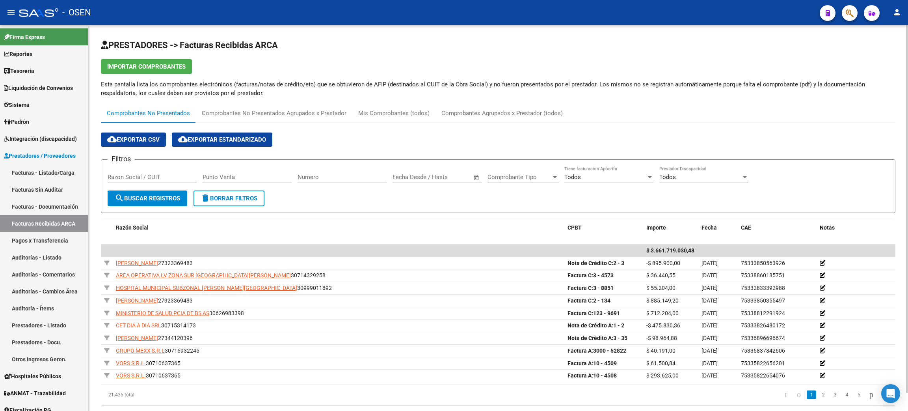
click at [183, 176] on input "Razon Social / CUIT" at bounding box center [152, 176] width 89 height 7
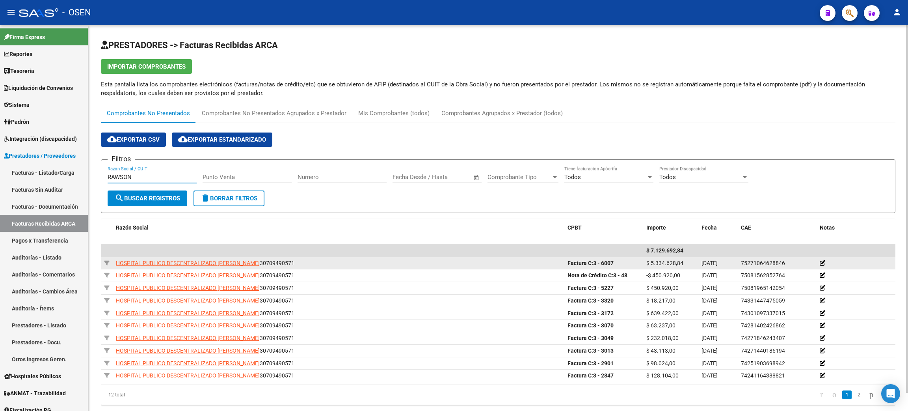
type input "RAWSON"
drag, startPoint x: 561, startPoint y: 262, endPoint x: 782, endPoint y: 263, distance: 220.4
click at [782, 263] on div "HOSPITAL PUBLICO DESCENTRALIZADO DR GUILLERMO RAWSON 30709490571 Factura C: 3 -…" at bounding box center [498, 263] width 795 height 13
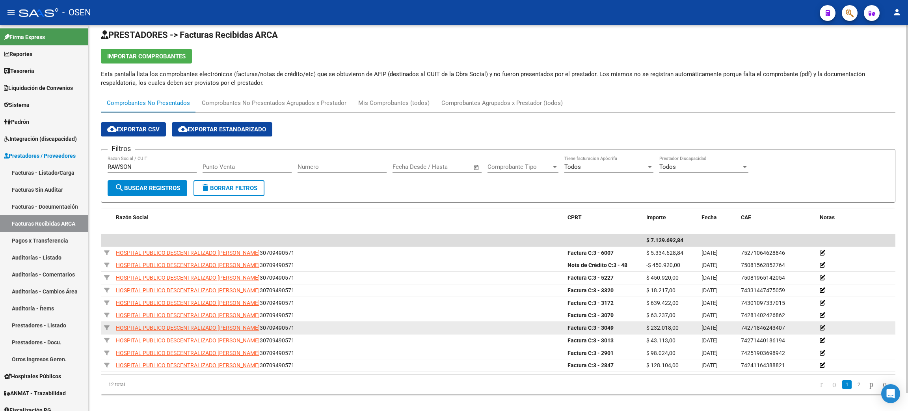
scroll to position [19, 0]
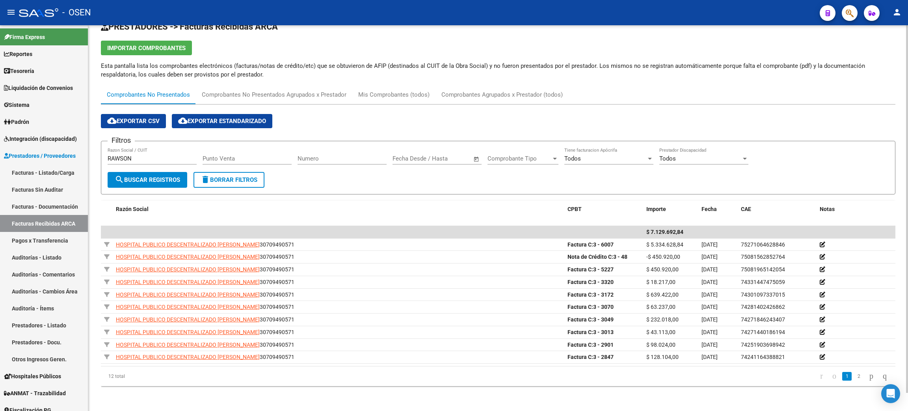
drag, startPoint x: 643, startPoint y: 397, endPoint x: 709, endPoint y: 397, distance: 65.8
click at [644, 397] on div "PRESTADORES -> Facturas Recibidas ARCA Importar Comprobantes Esta pantalla list…" at bounding box center [498, 209] width 820 height 404
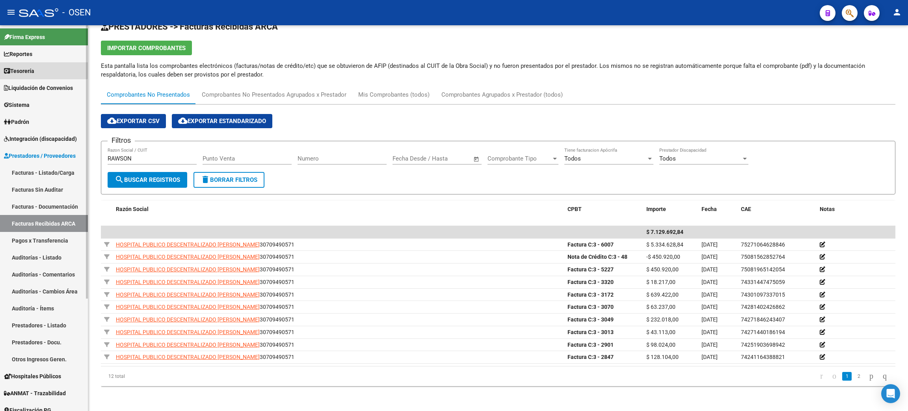
click at [39, 69] on link "Tesorería" at bounding box center [44, 70] width 88 height 17
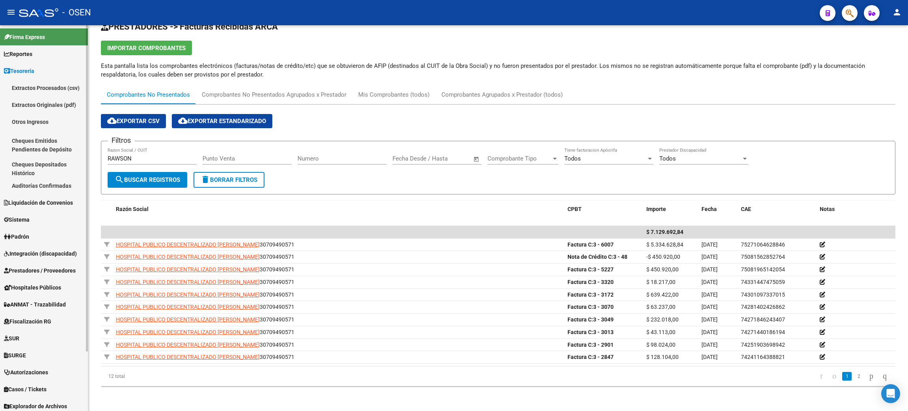
click at [16, 184] on link "Auditorías Confirmadas" at bounding box center [44, 185] width 88 height 17
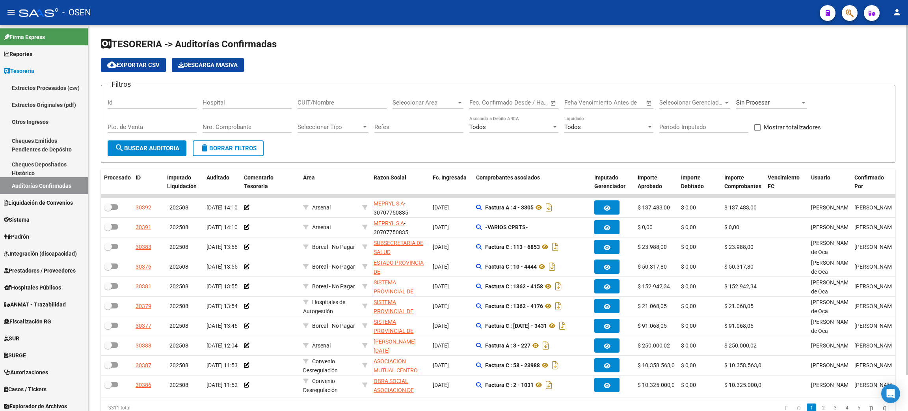
click at [410, 110] on div "Seleccionar Area Seleccionar Area" at bounding box center [428, 103] width 71 height 24
click at [353, 102] on input "CUIT/Nombre" at bounding box center [342, 102] width 89 height 7
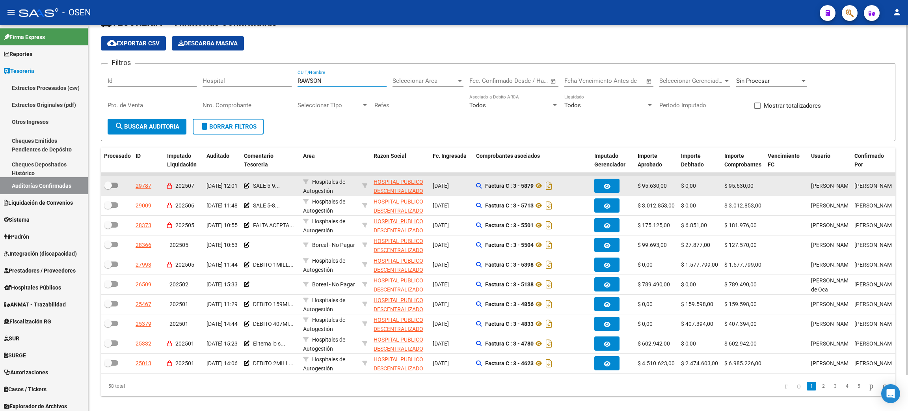
scroll to position [39, 0]
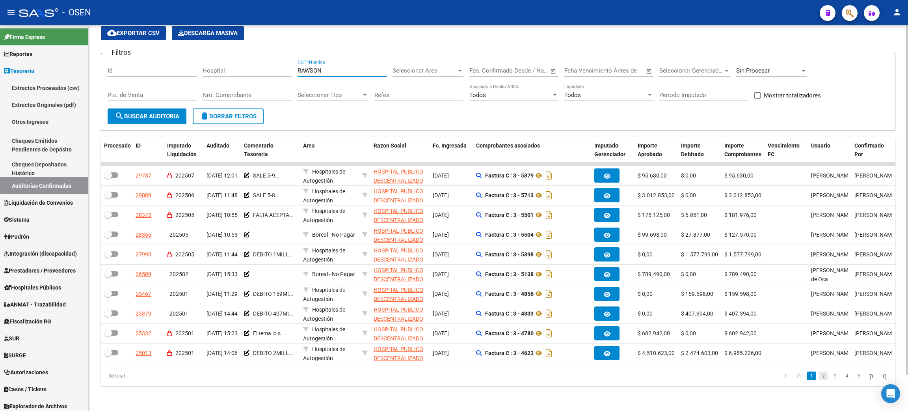
type input "RAWSON"
click at [819, 378] on link "2" at bounding box center [823, 375] width 9 height 9
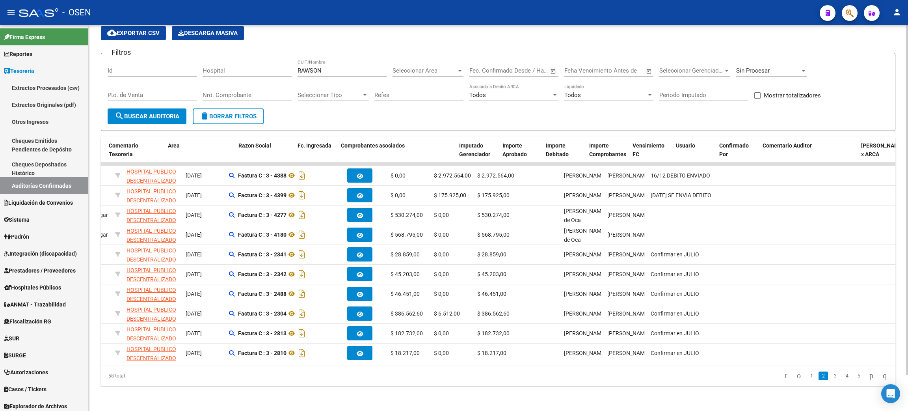
scroll to position [0, 0]
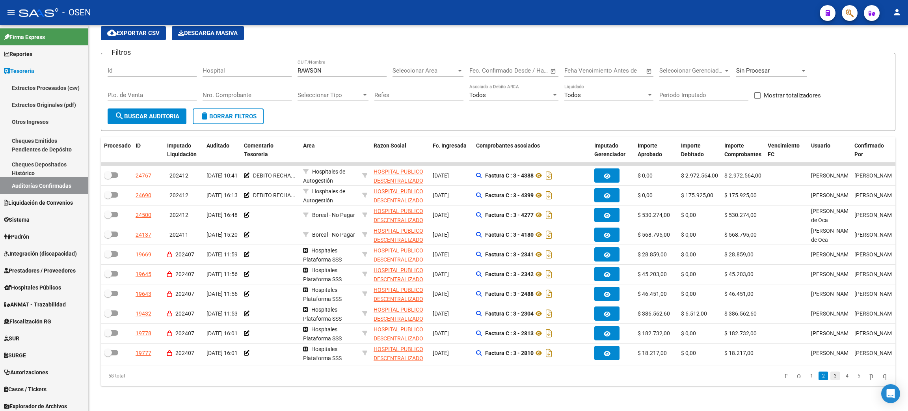
click at [831, 378] on link "3" at bounding box center [835, 375] width 9 height 9
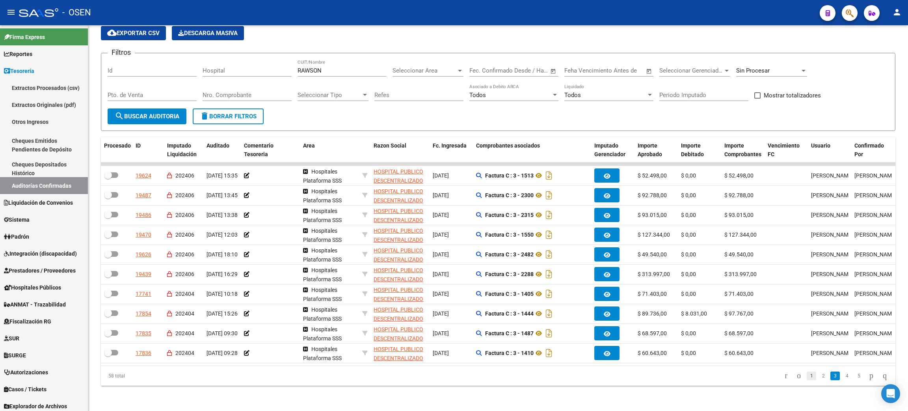
click at [807, 376] on link "1" at bounding box center [811, 375] width 9 height 9
